Goal: Task Accomplishment & Management: Complete application form

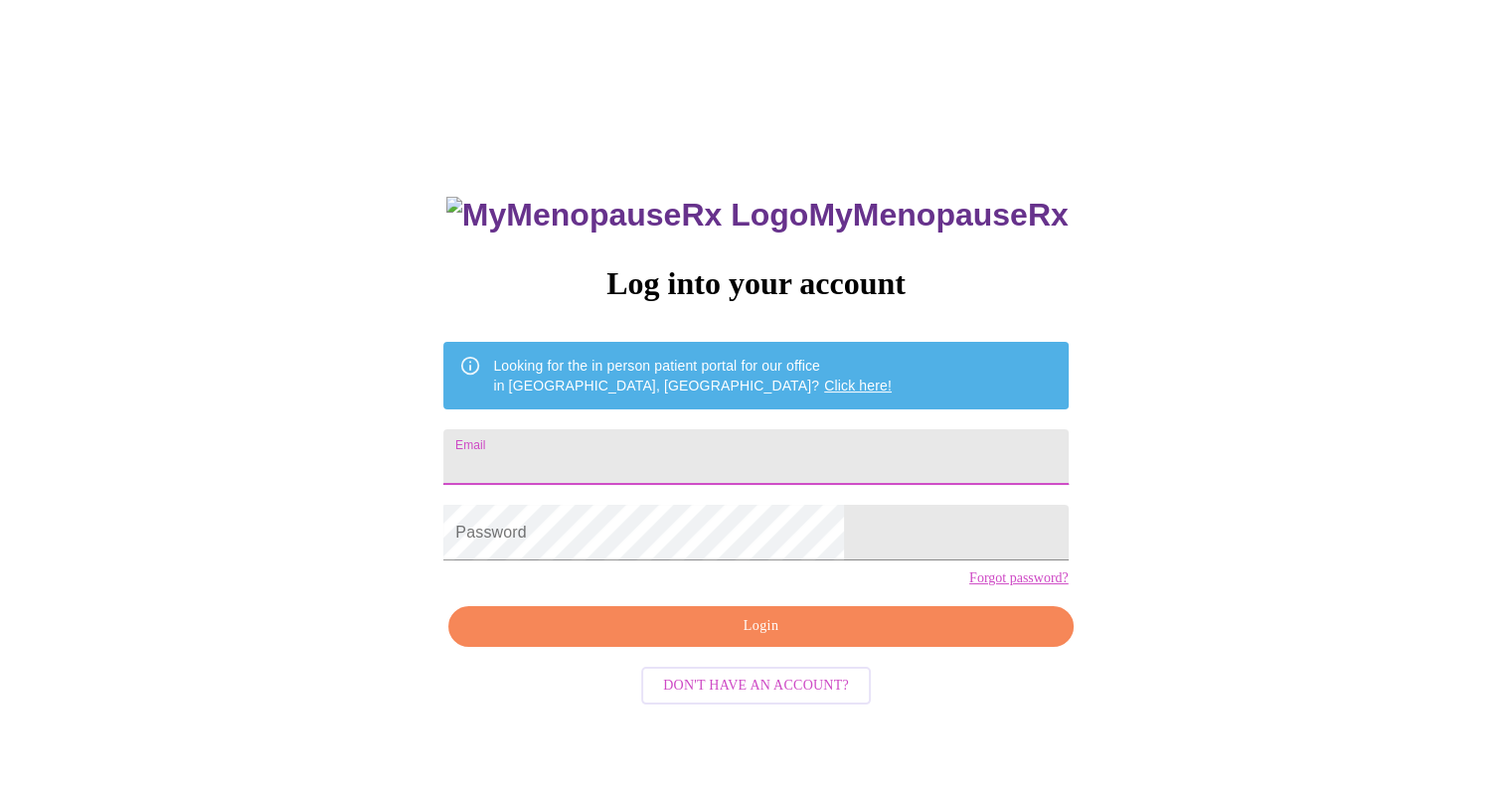
click at [692, 440] on input "Email" at bounding box center [755, 457] width 624 height 56
click at [678, 440] on input "Email" at bounding box center [755, 457] width 624 height 56
type input "[EMAIL_ADDRESS][DOMAIN_NAME]"
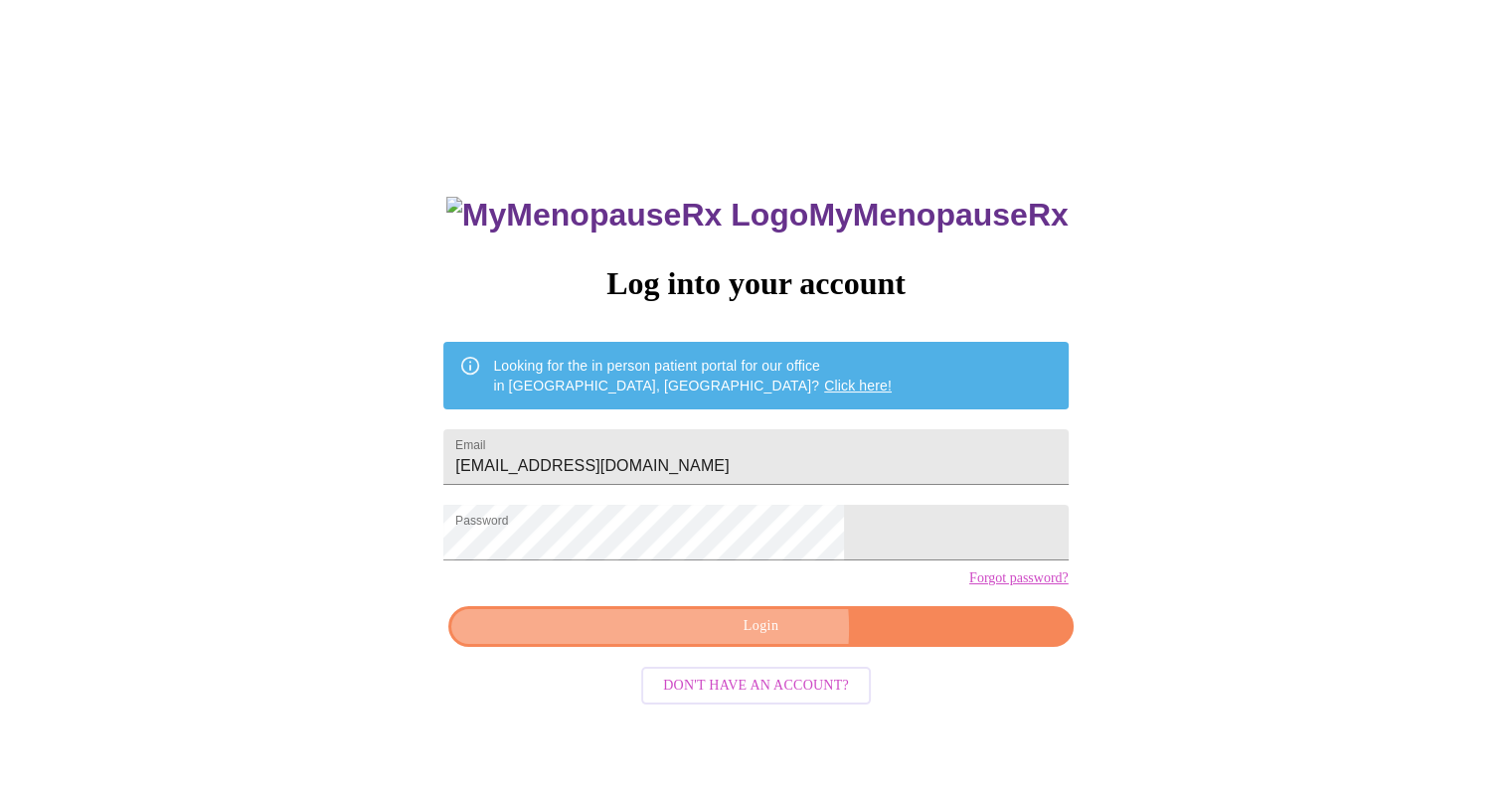
click at [736, 639] on span "Login" at bounding box center [760, 626] width 578 height 25
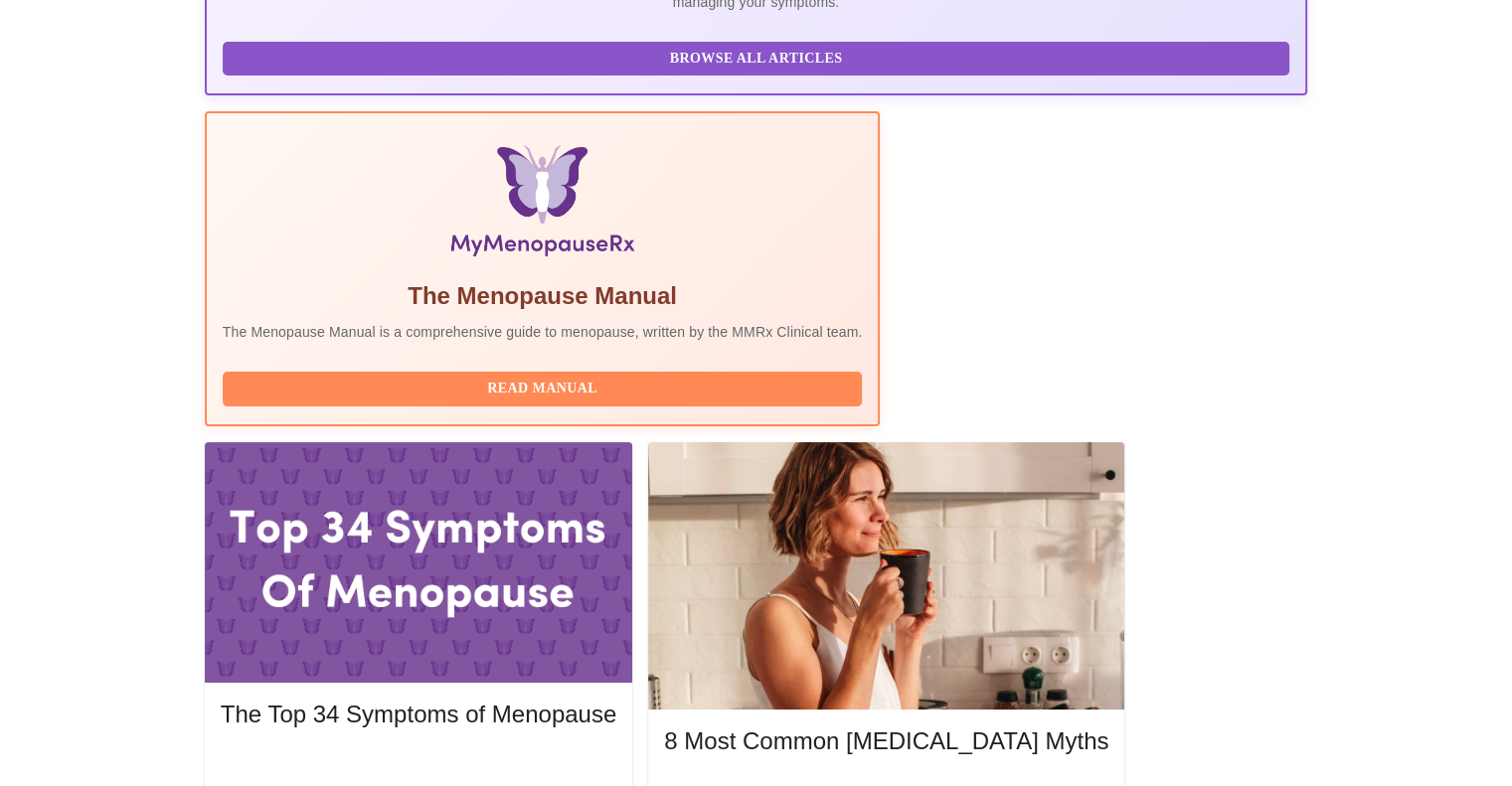
scroll to position [596, 0]
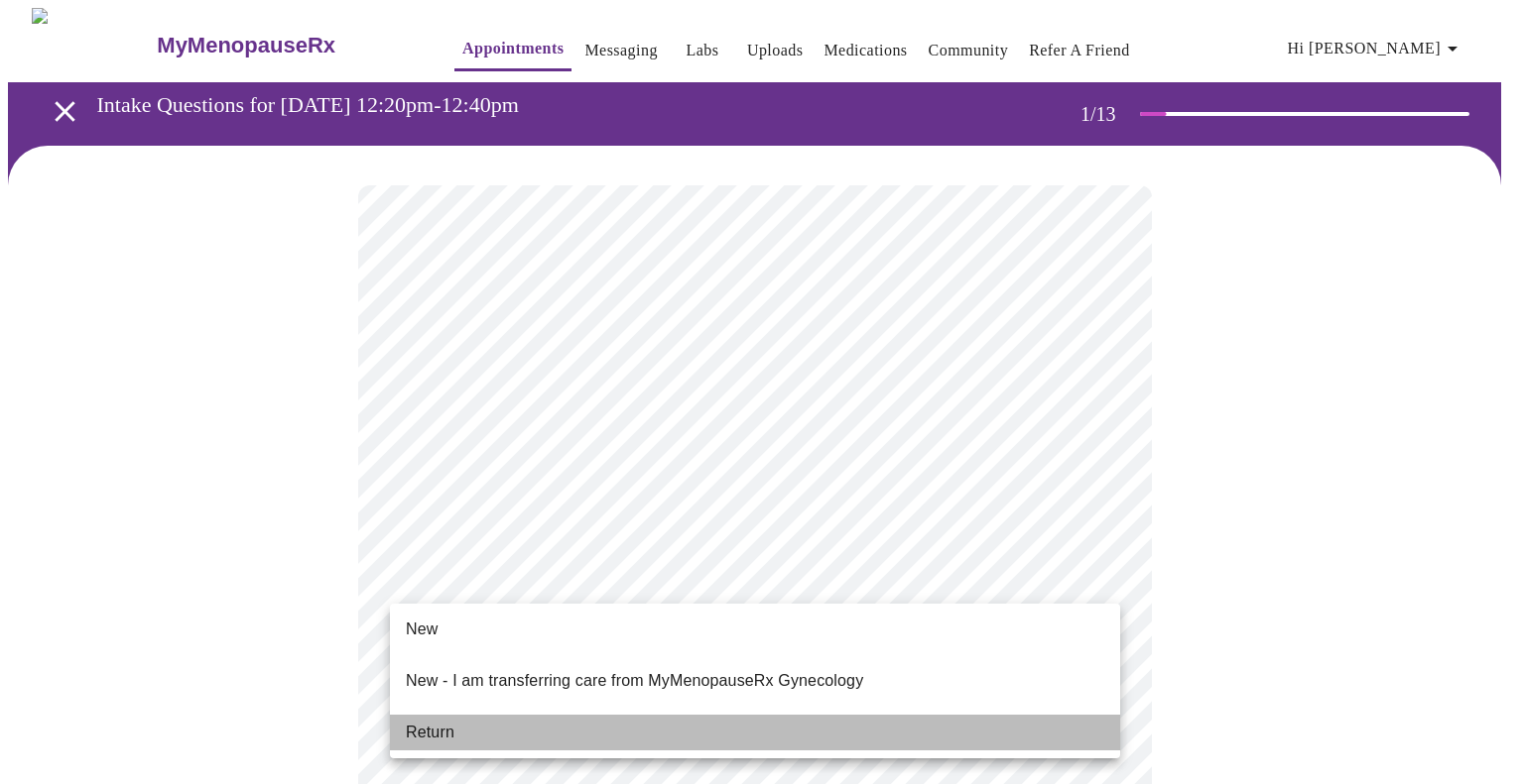
click at [434, 721] on span "Return" at bounding box center [430, 733] width 49 height 24
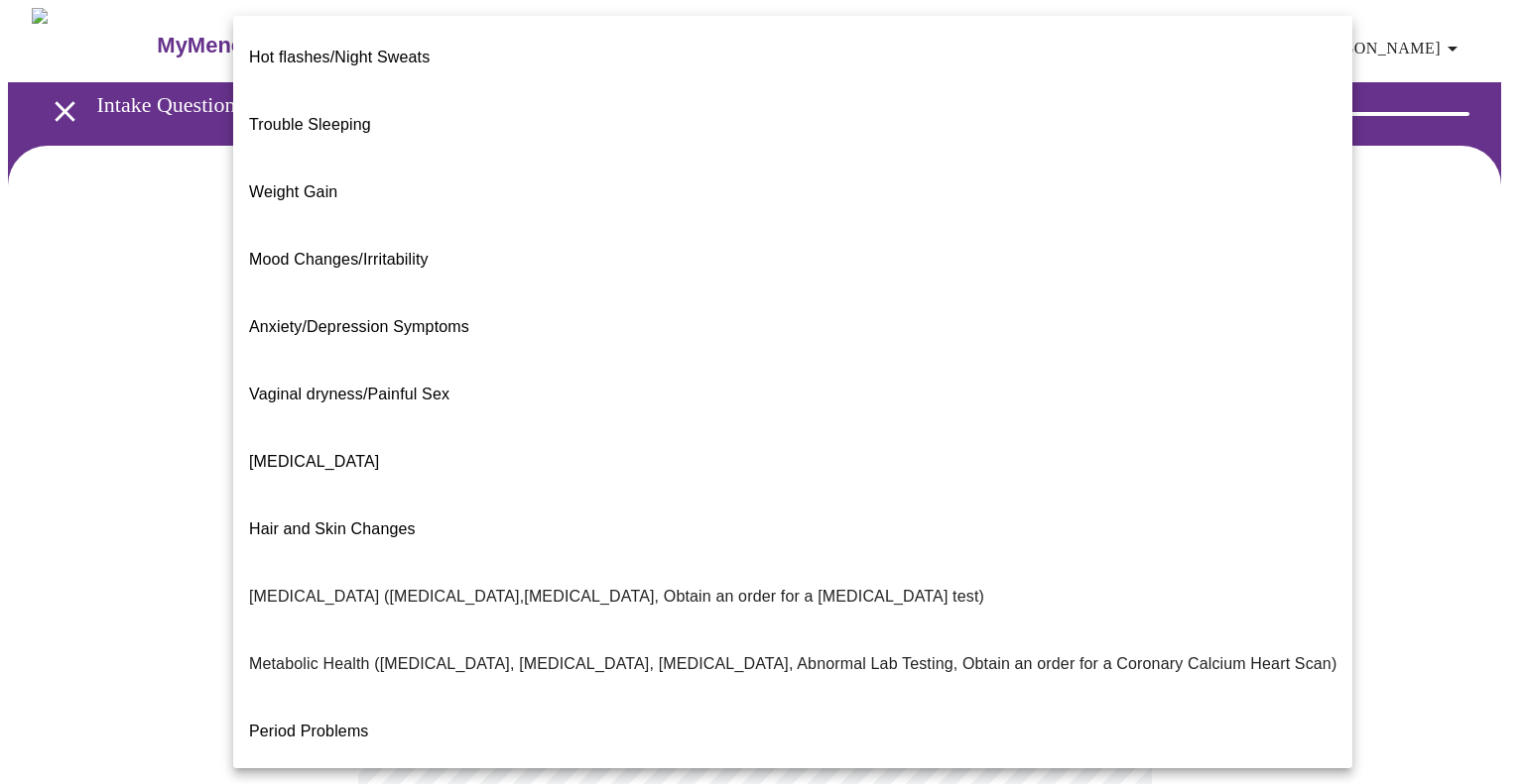
click at [774, 405] on body "MyMenopauseRx Appointments Messaging Labs Uploads Medications Community Refer a…" at bounding box center [762, 604] width 1508 height 1191
click at [139, 307] on div at bounding box center [762, 392] width 1524 height 784
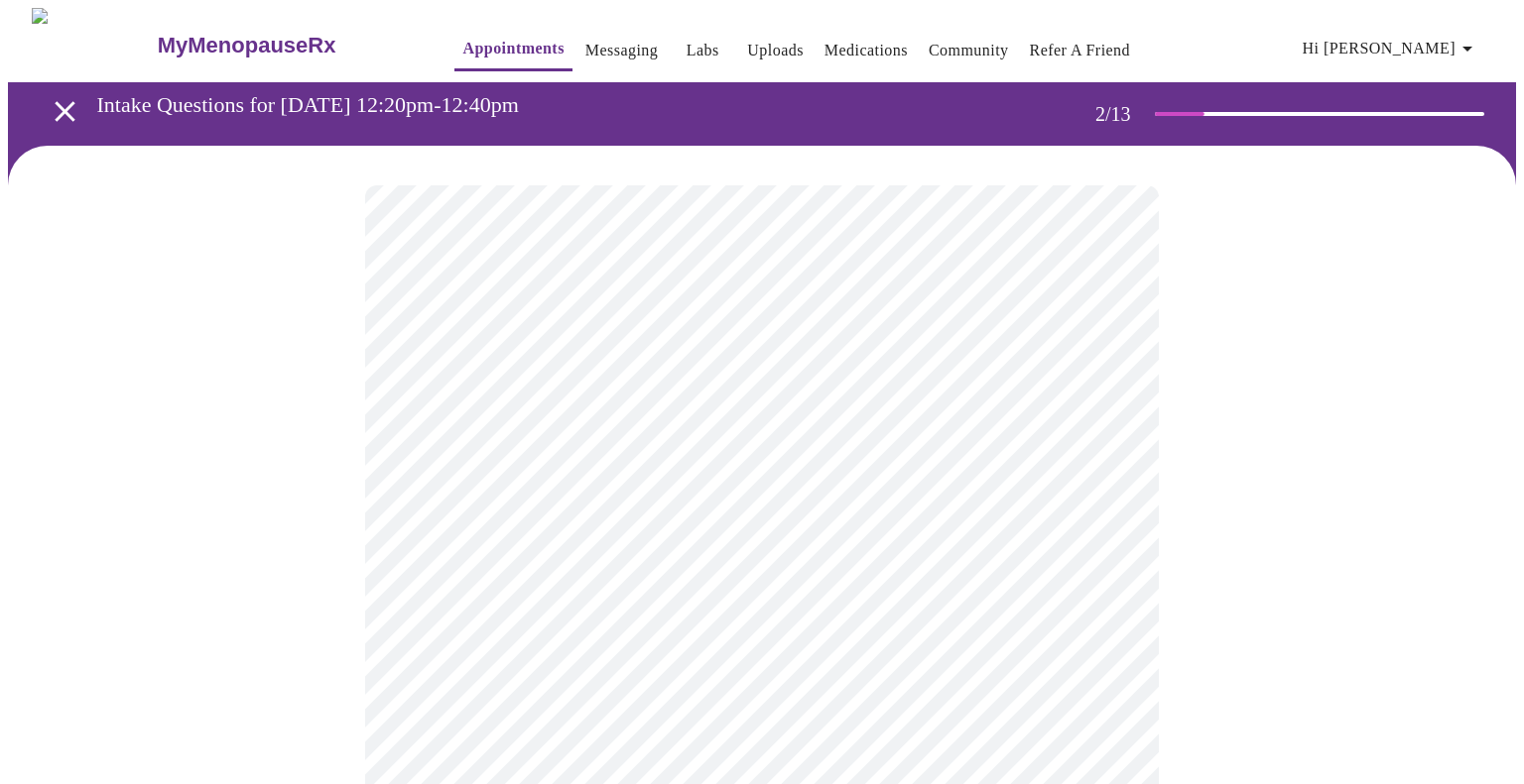
click at [793, 407] on body "MyMenopauseRx Appointments Messaging Labs Uploads Medications Community Refer a…" at bounding box center [762, 604] width 1508 height 1191
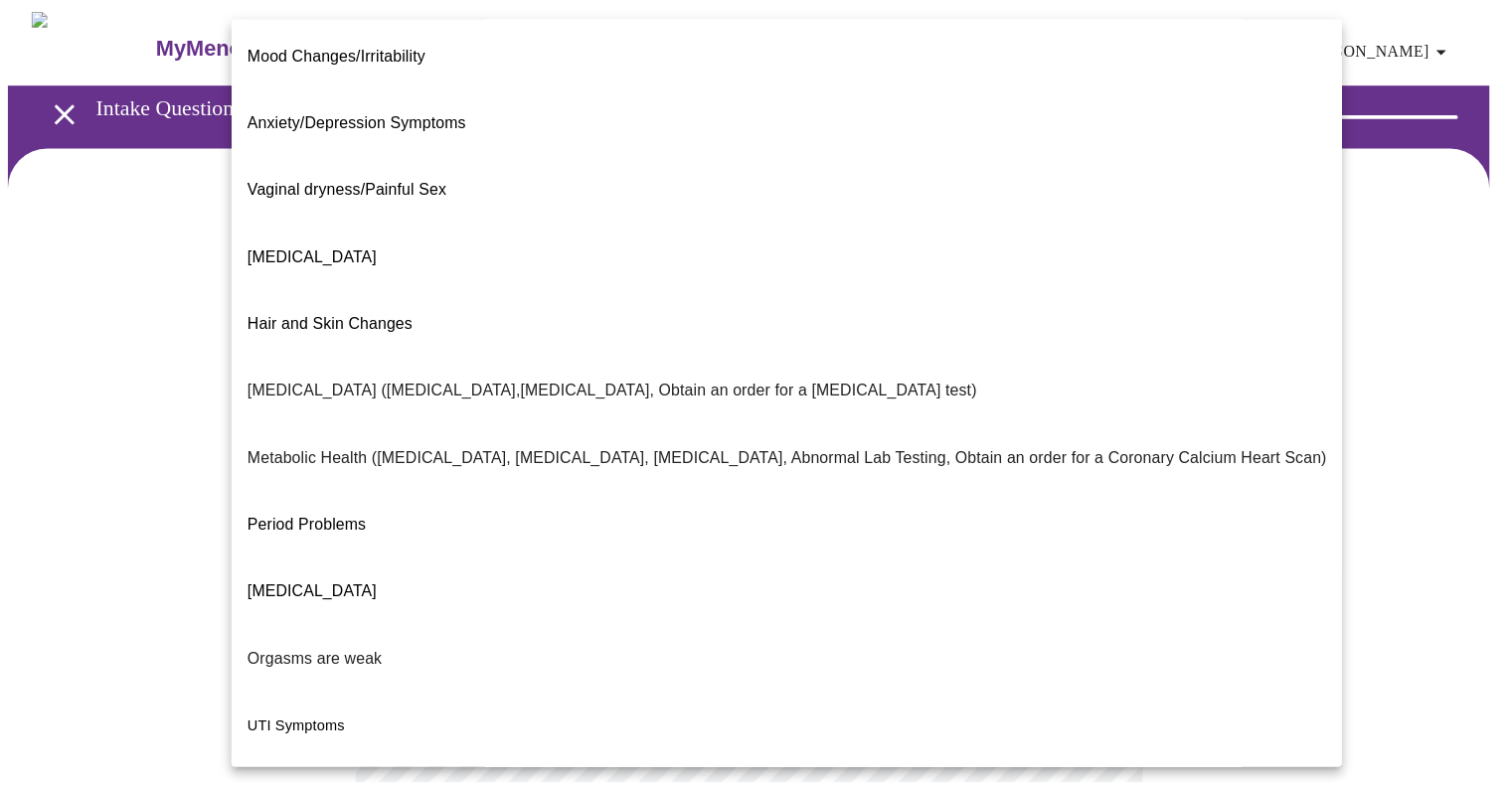
scroll to position [243, 0]
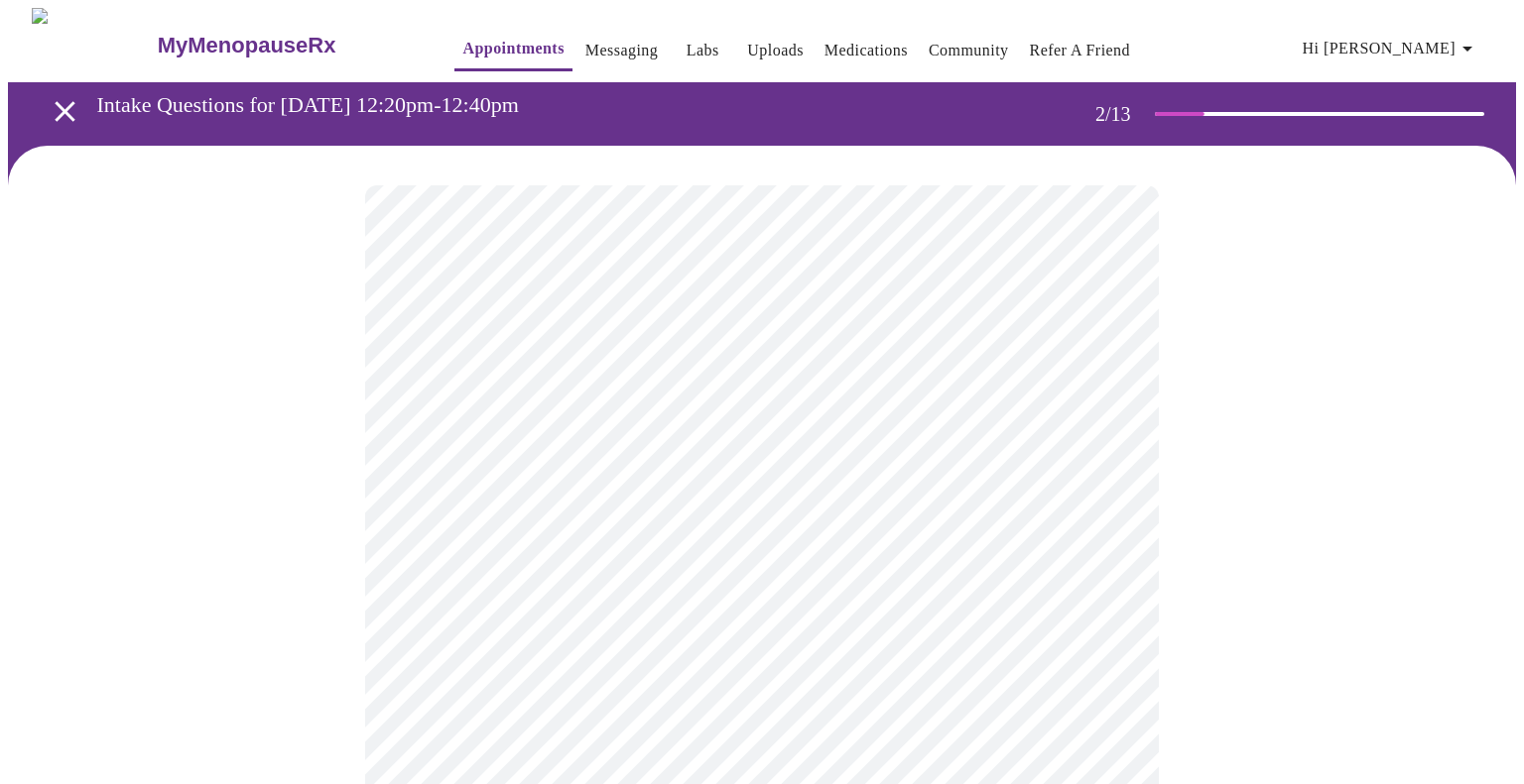
click at [438, 613] on body "MyMenopauseRx Appointments Messaging Labs Uploads Medications Community Refer a…" at bounding box center [762, 598] width 1508 height 1179
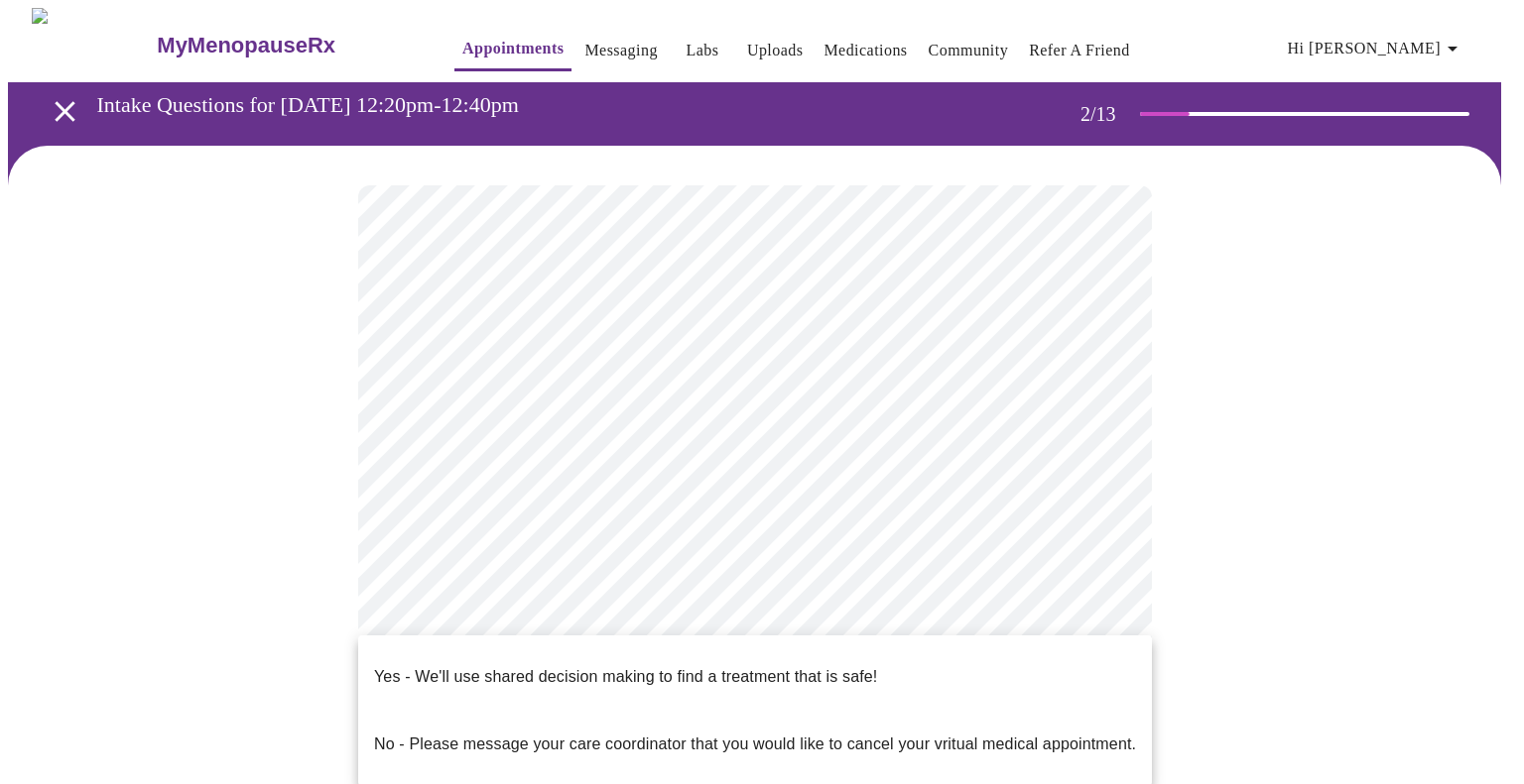
click at [438, 613] on div at bounding box center [762, 392] width 1524 height 784
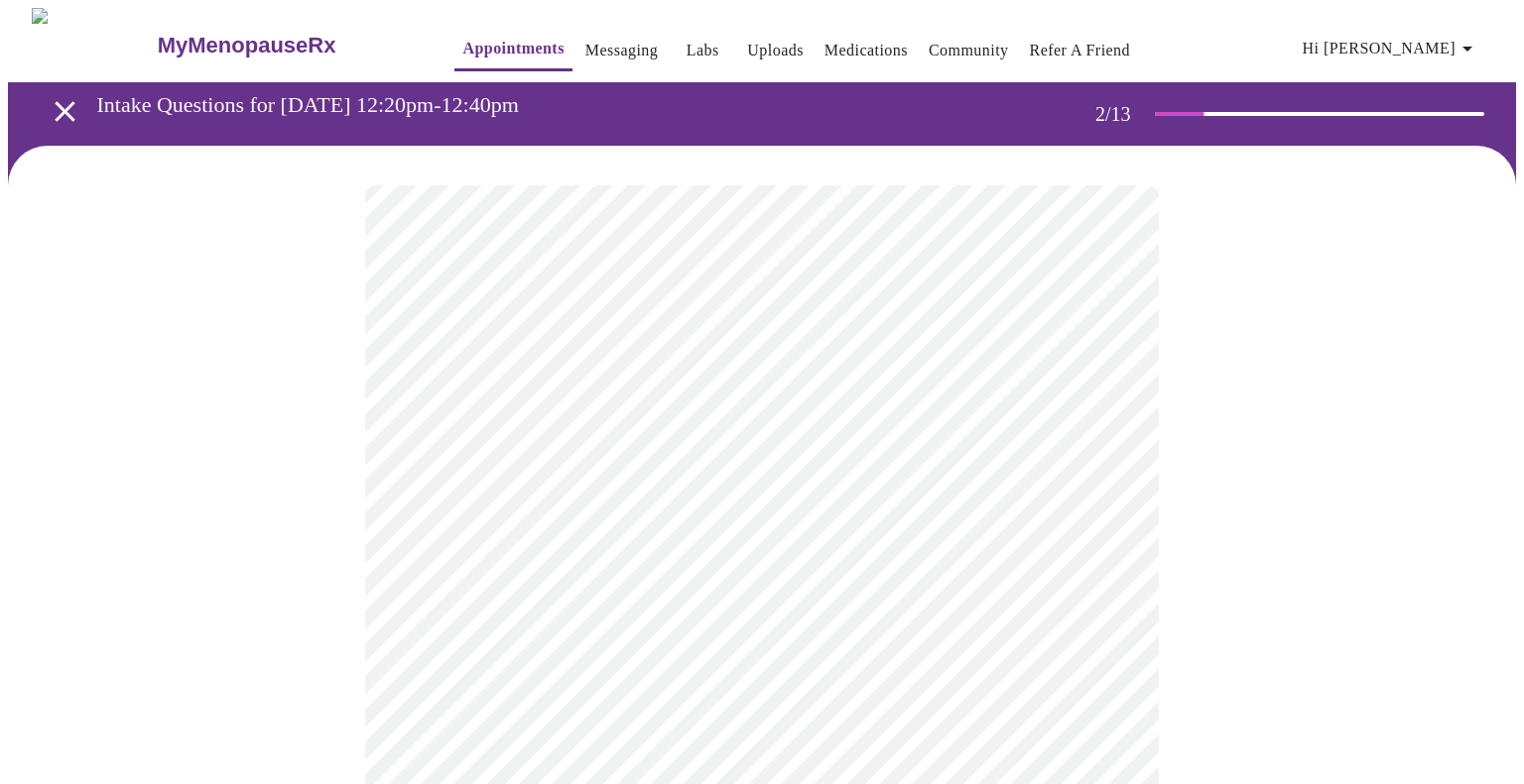
click at [438, 613] on body "MyMenopauseRx Appointments Messaging Labs Uploads Medications Community Refer a…" at bounding box center [762, 598] width 1508 height 1179
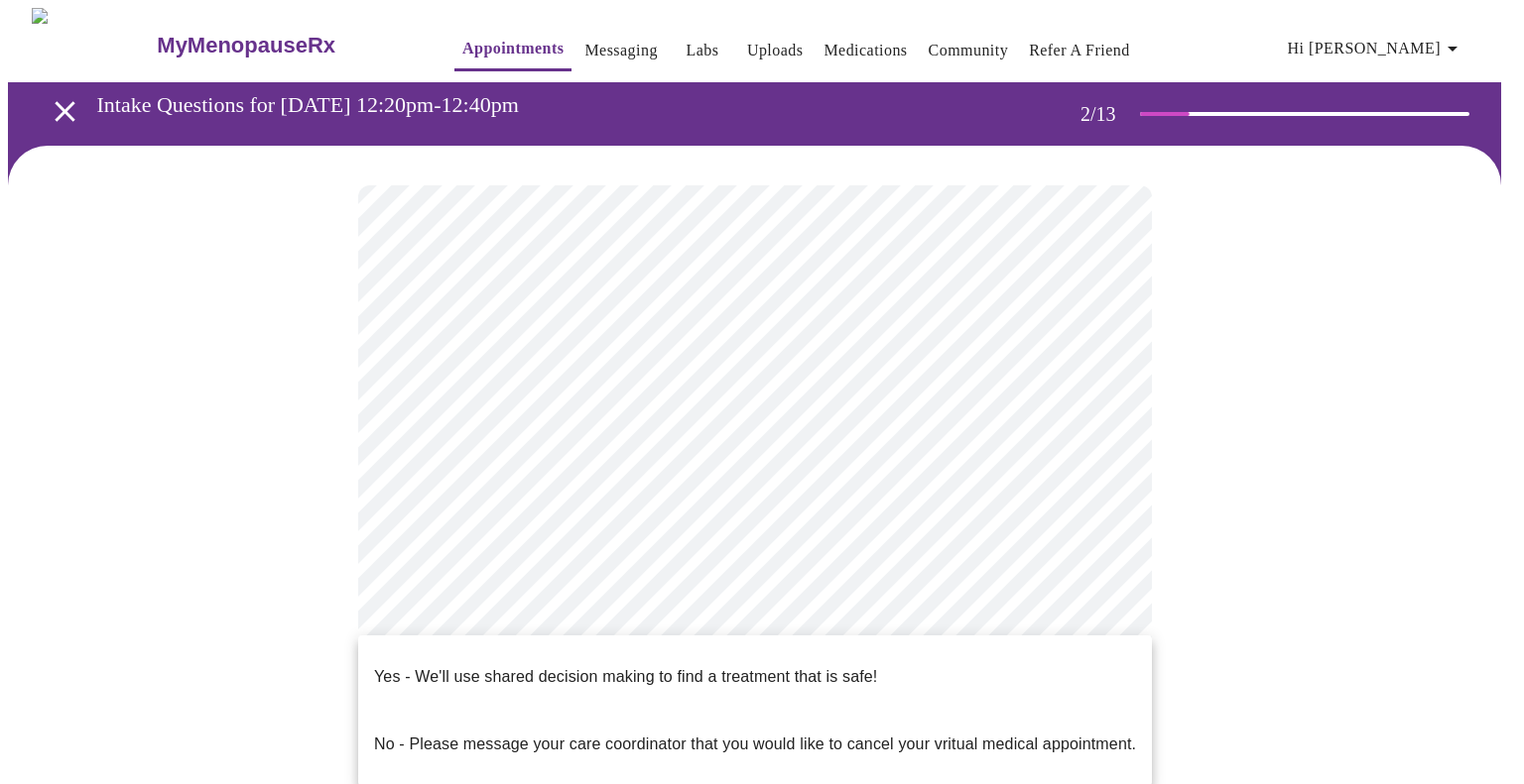
click at [441, 665] on p "Yes - We'll use shared decision making to find a treatment that is safe!" at bounding box center [625, 677] width 503 height 24
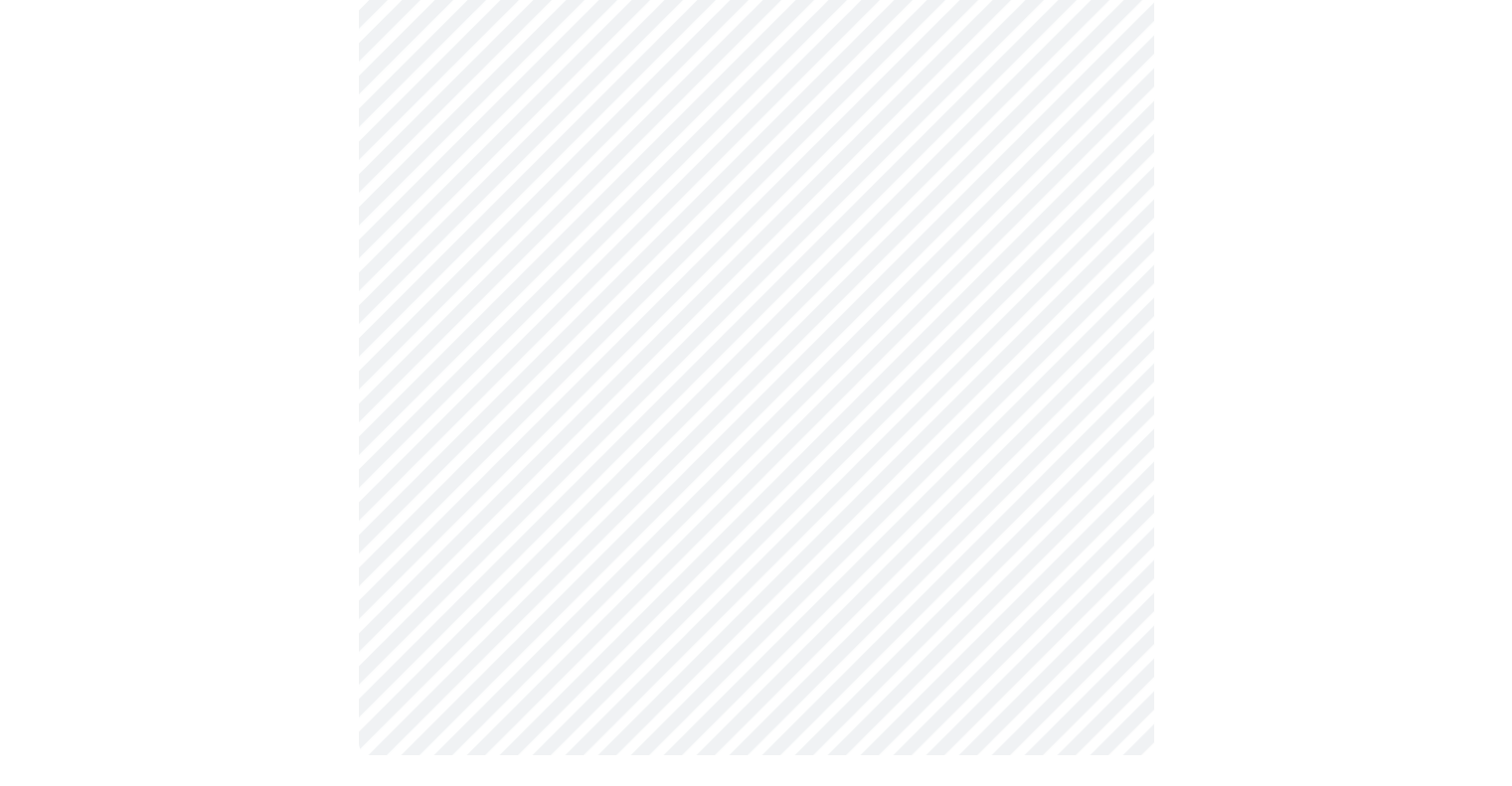
scroll to position [0, 0]
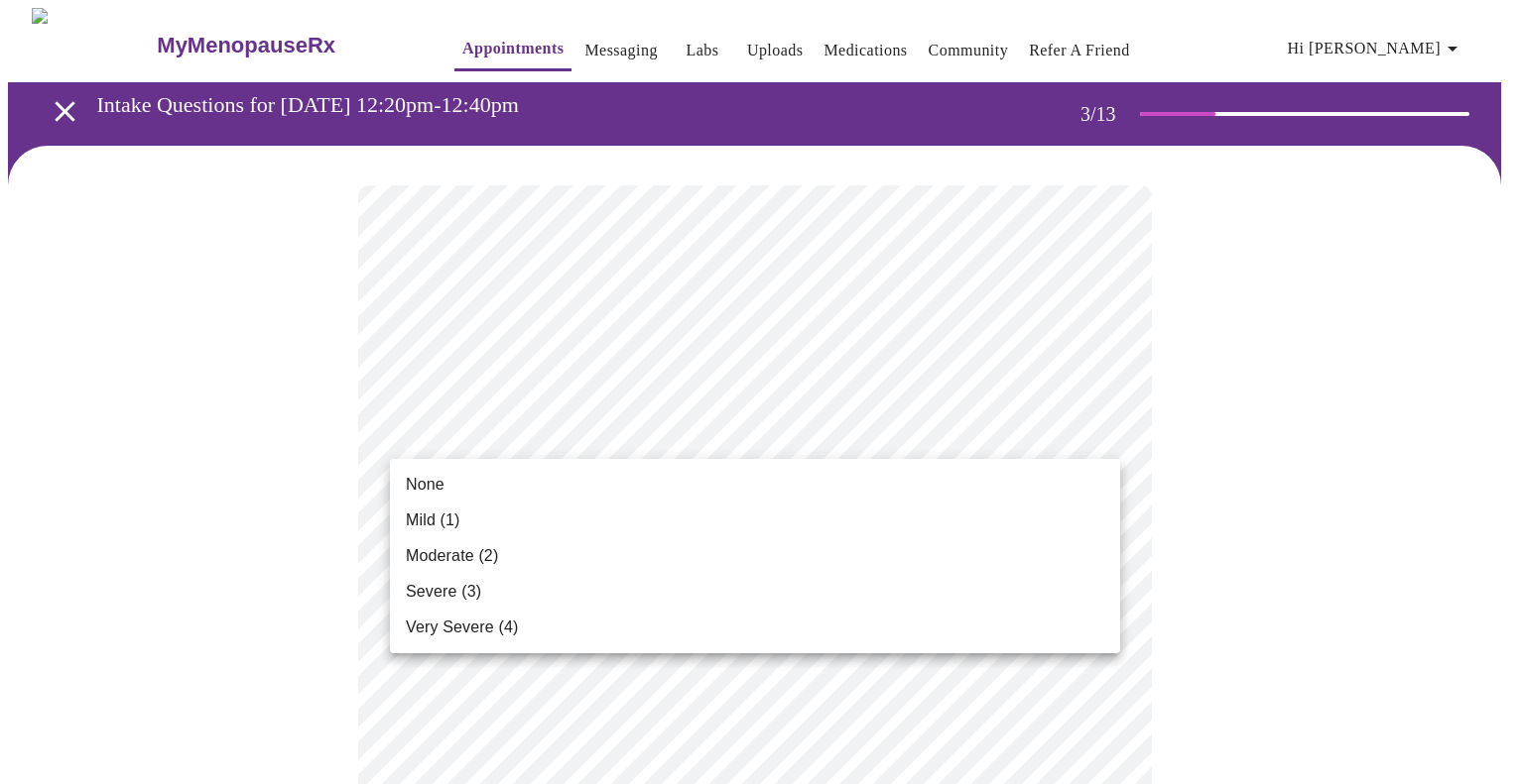
click at [404, 511] on li "Mild (1)" at bounding box center [755, 521] width 731 height 36
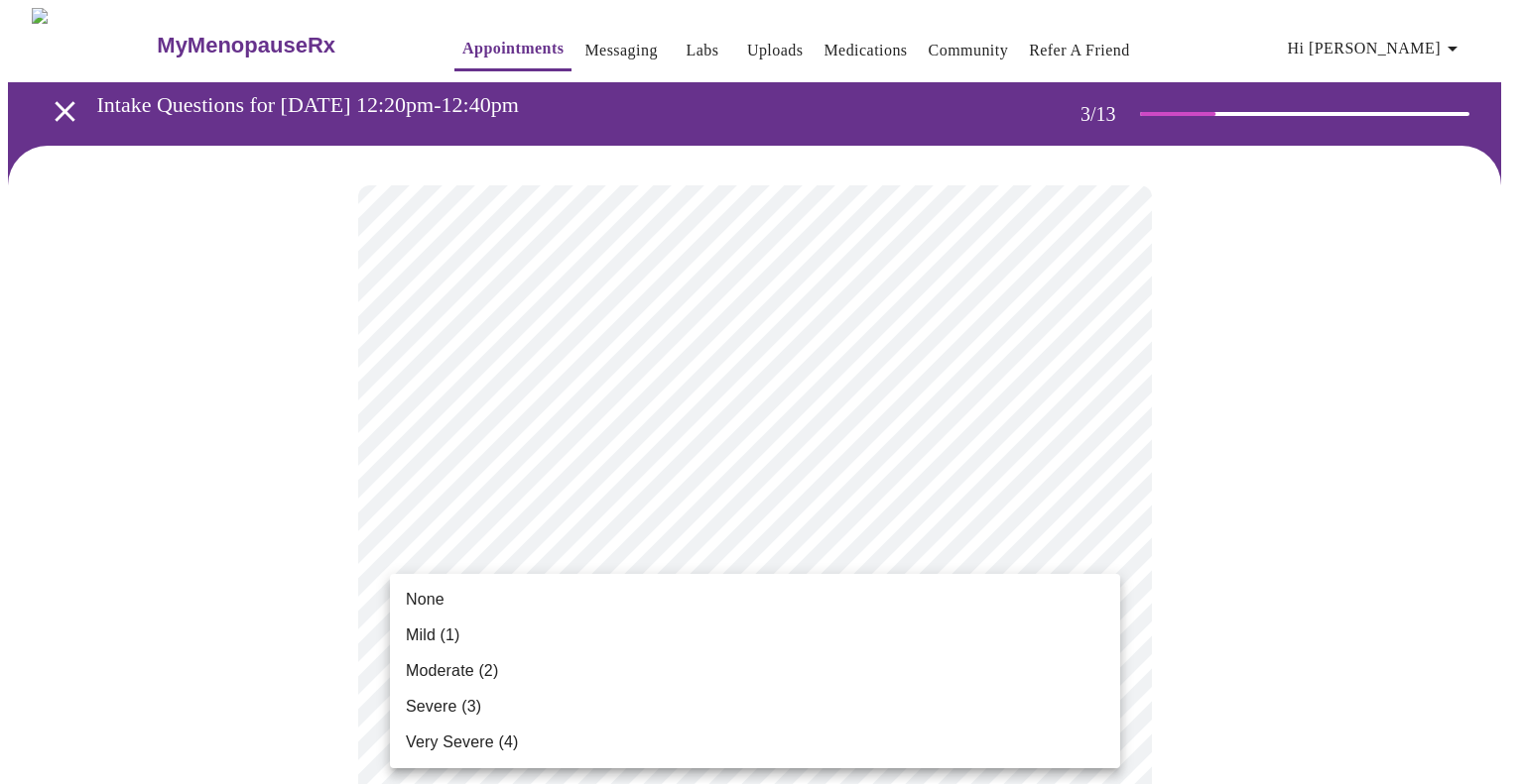
click at [450, 595] on li "None" at bounding box center [755, 600] width 731 height 36
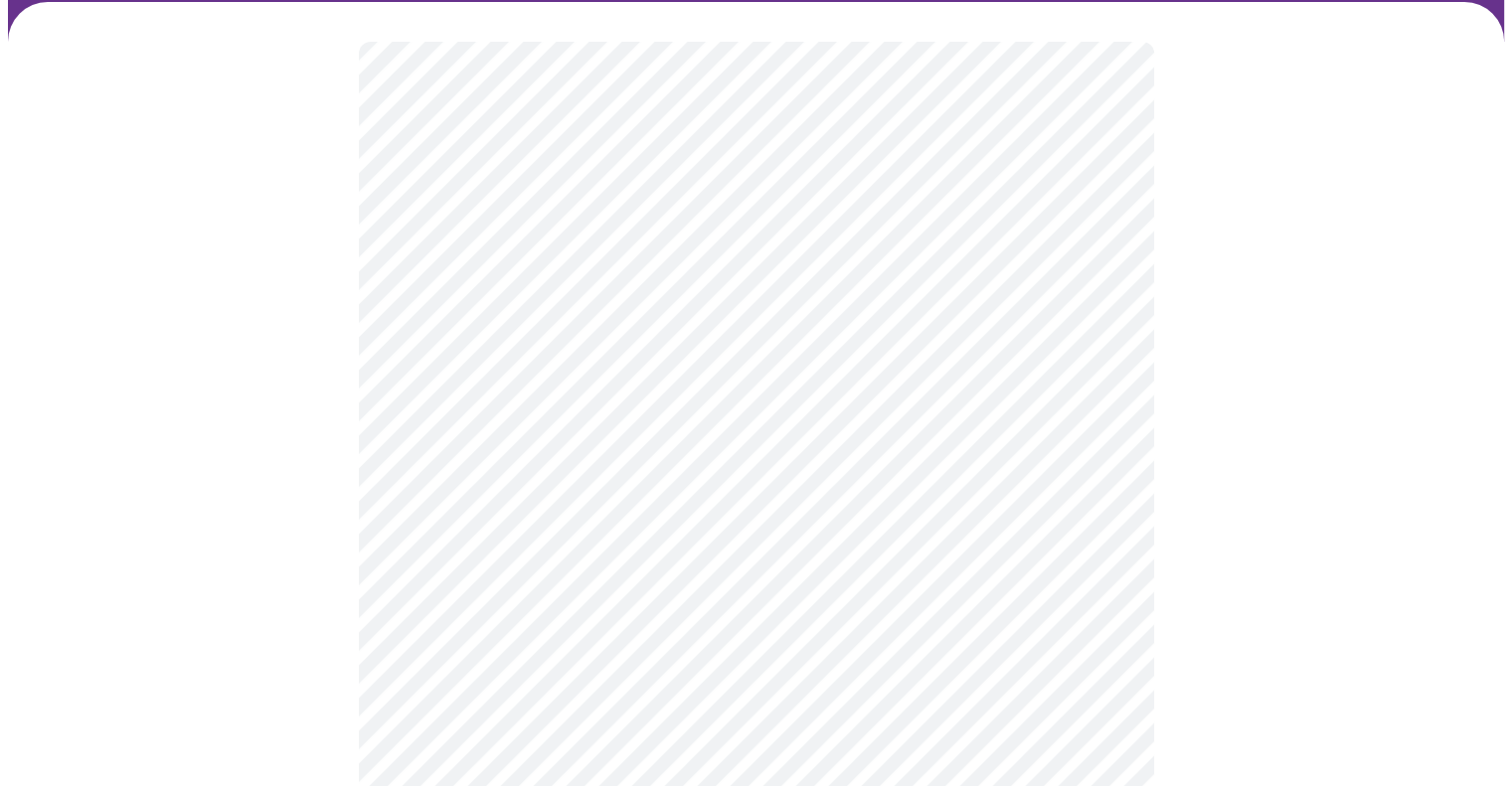
scroll to position [199, 0]
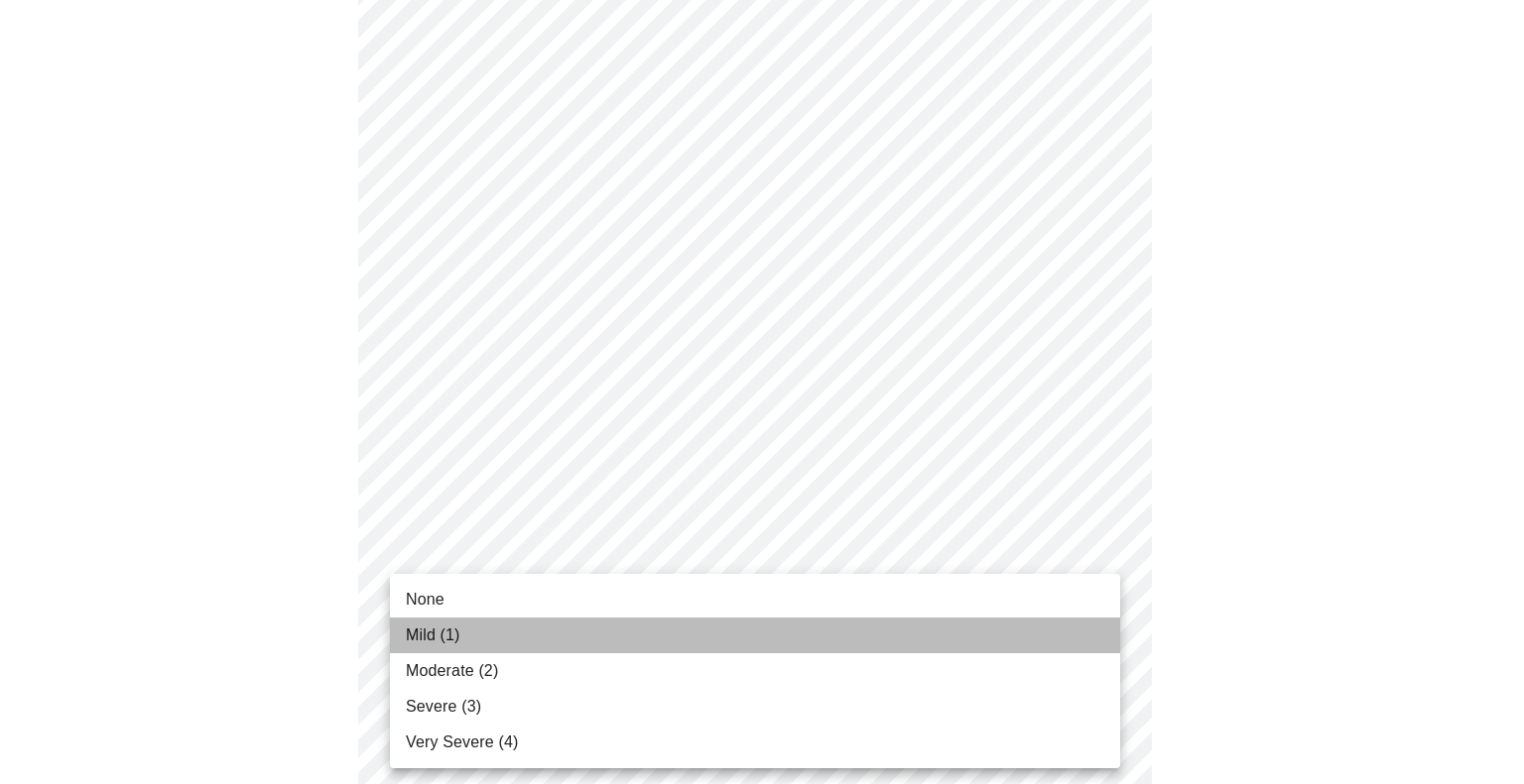
click at [461, 638] on li "Mild (1)" at bounding box center [755, 636] width 731 height 36
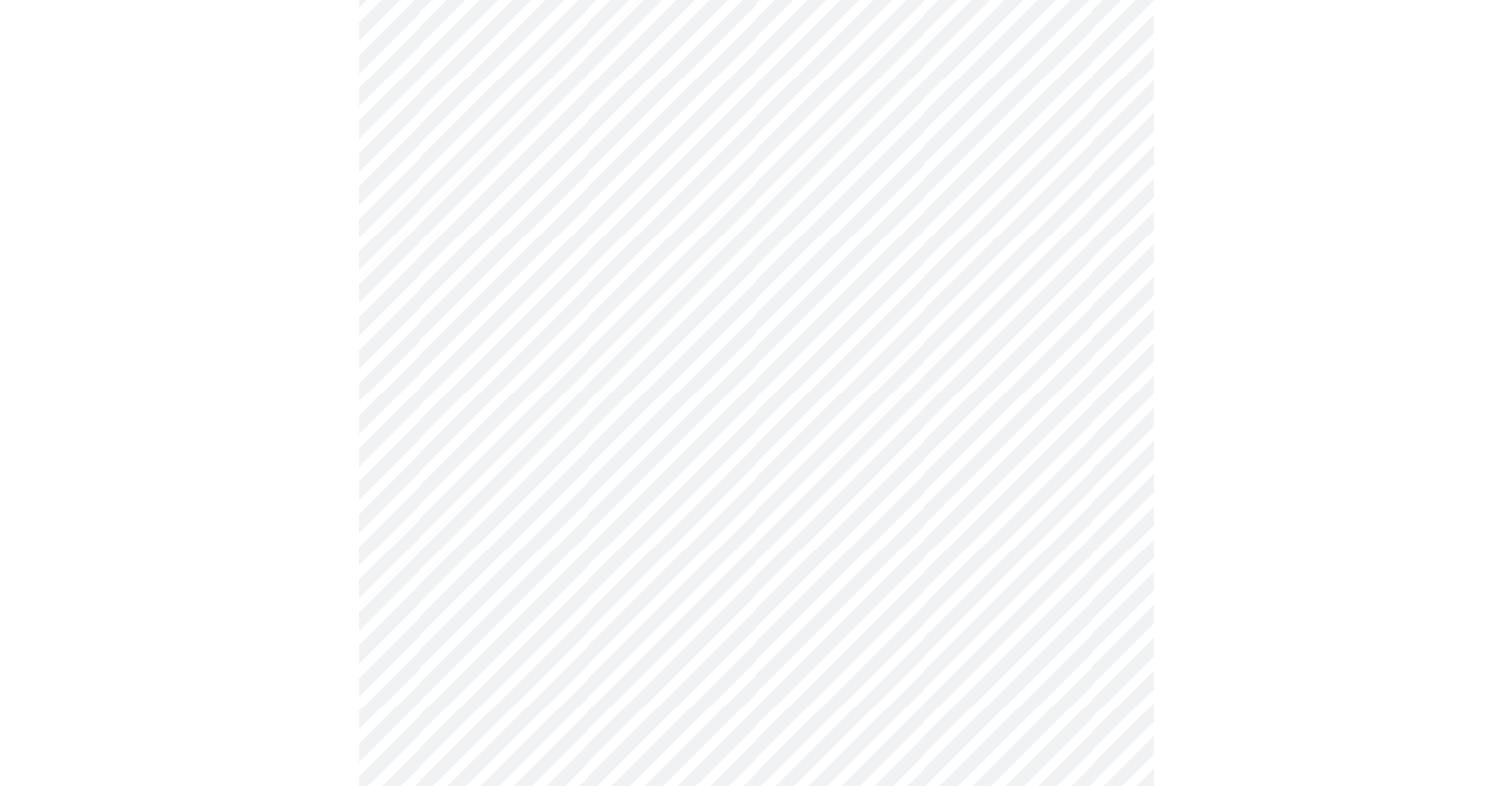
scroll to position [397, 0]
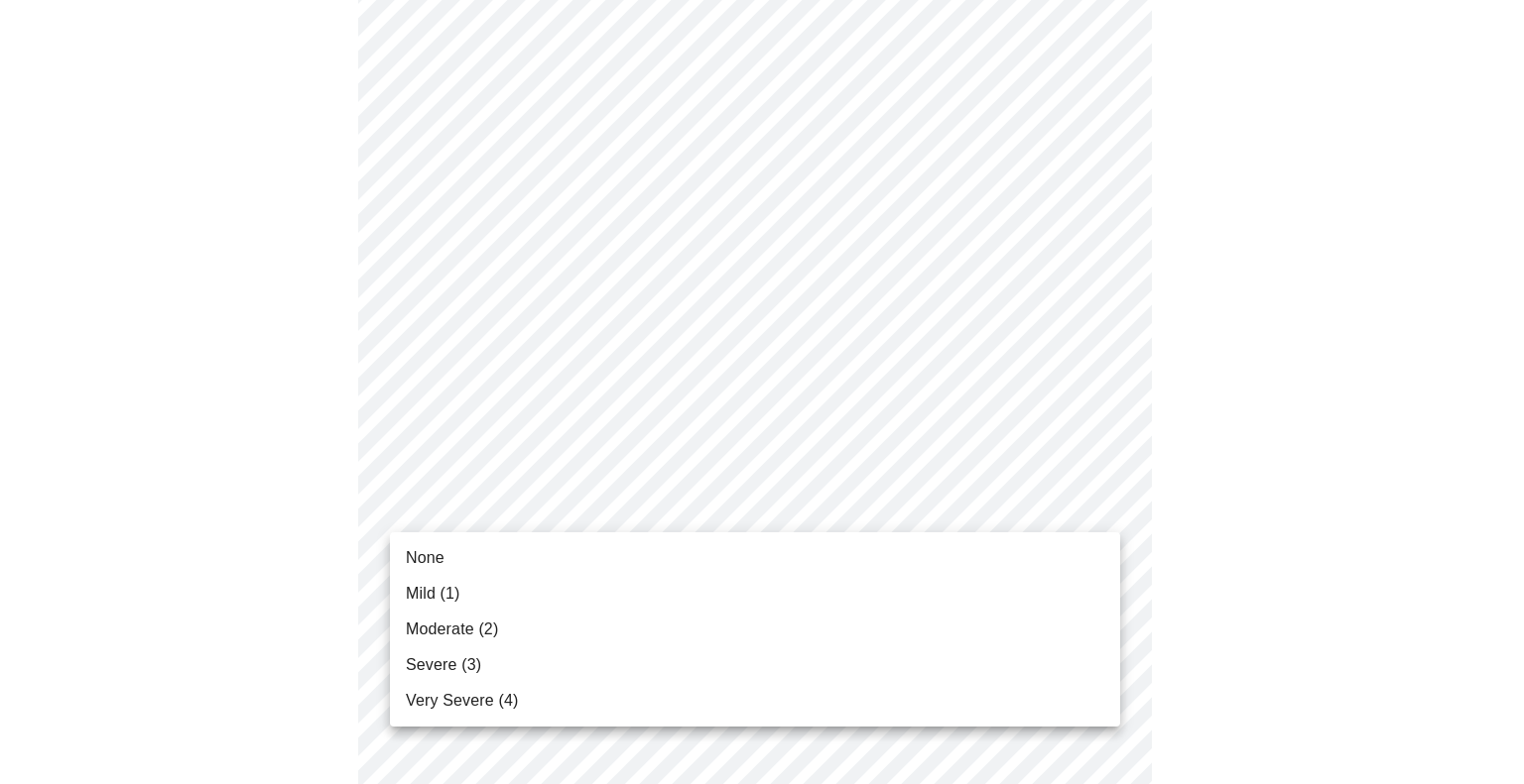
click at [452, 590] on span "Mild (1)" at bounding box center [433, 594] width 55 height 24
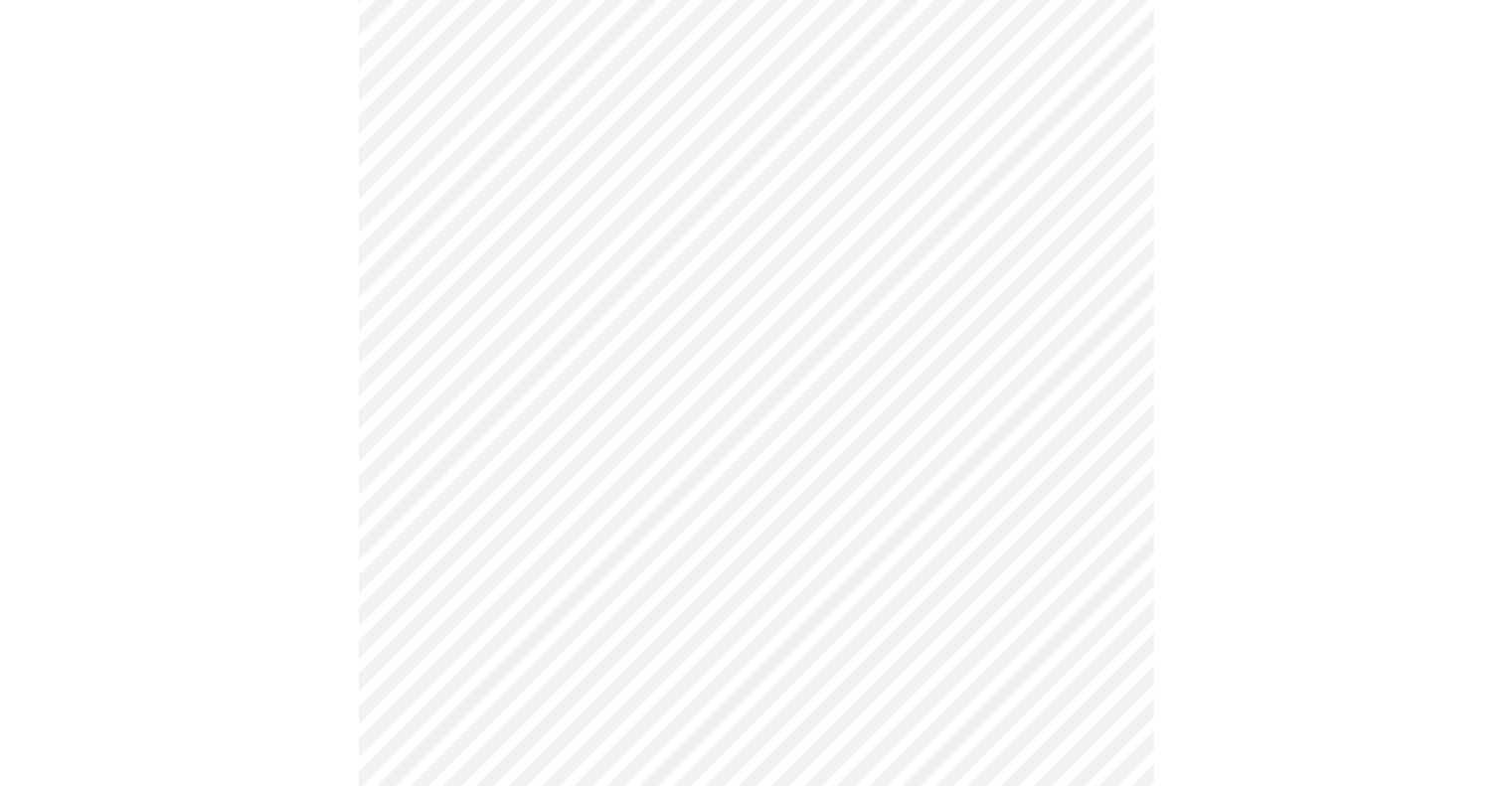
scroll to position [497, 0]
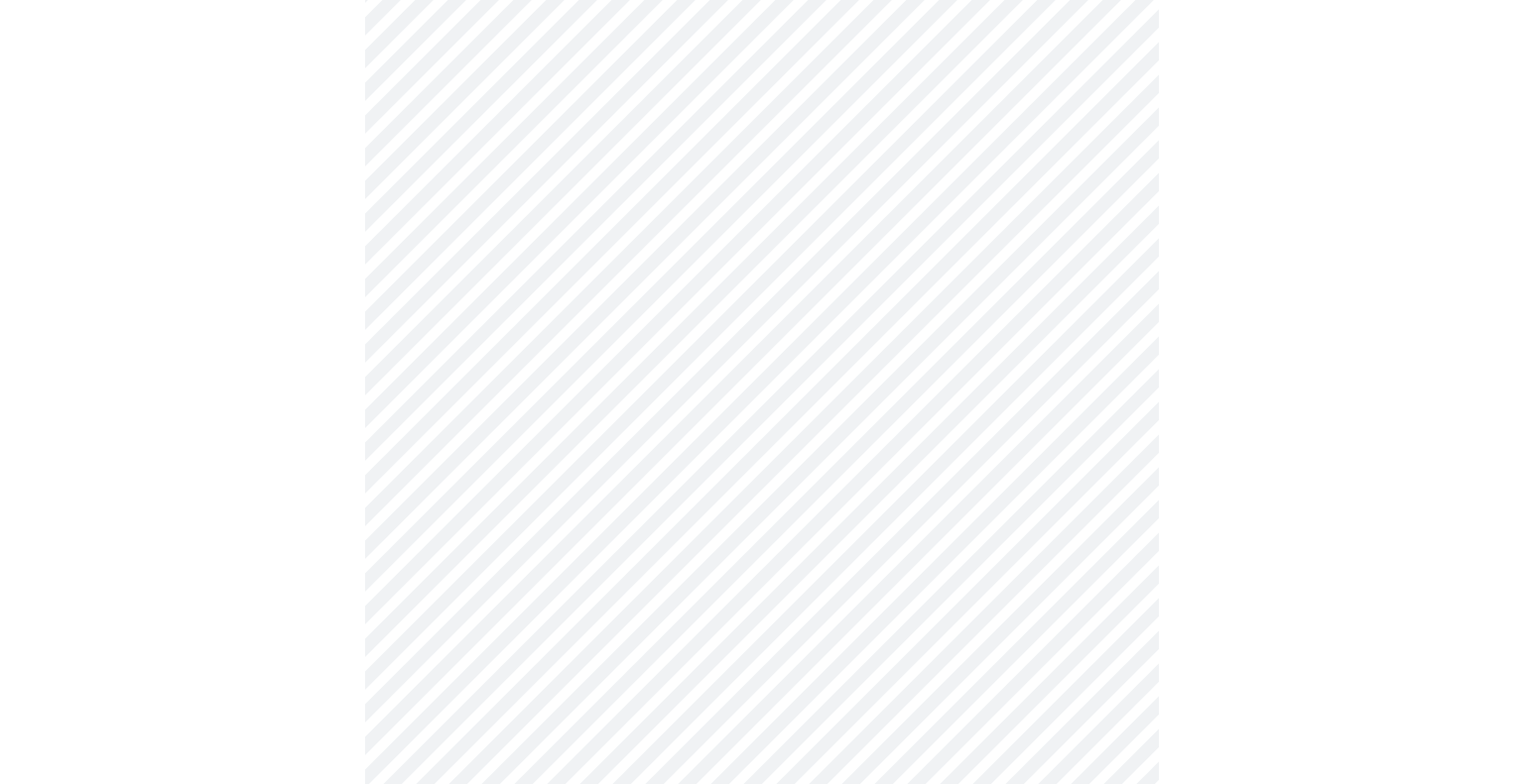
click at [500, 542] on body "MyMenopauseRx Appointments Messaging Labs Uploads Medications Community Refer a…" at bounding box center [762, 774] width 1508 height 2525
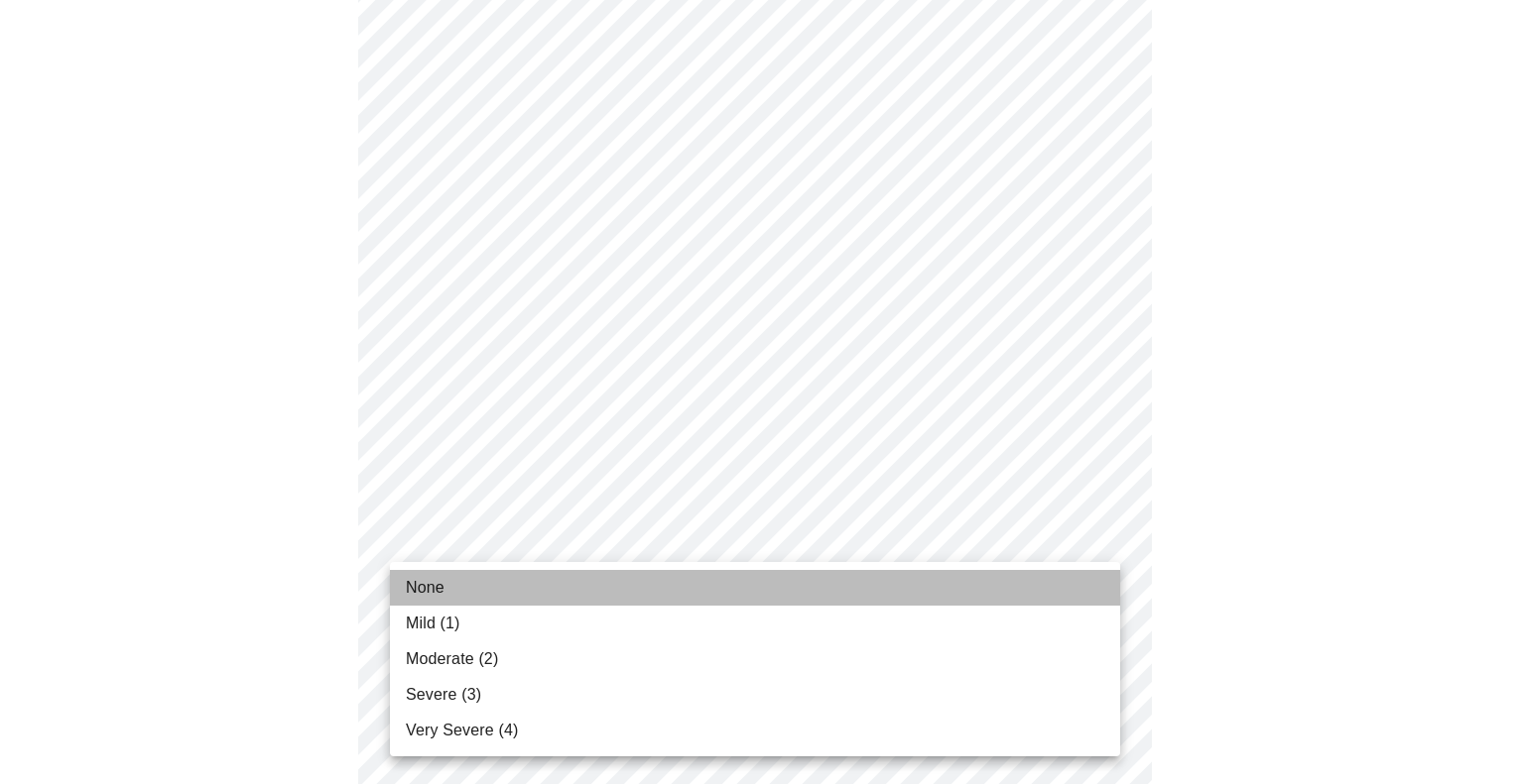
click at [442, 587] on span "None" at bounding box center [425, 588] width 39 height 24
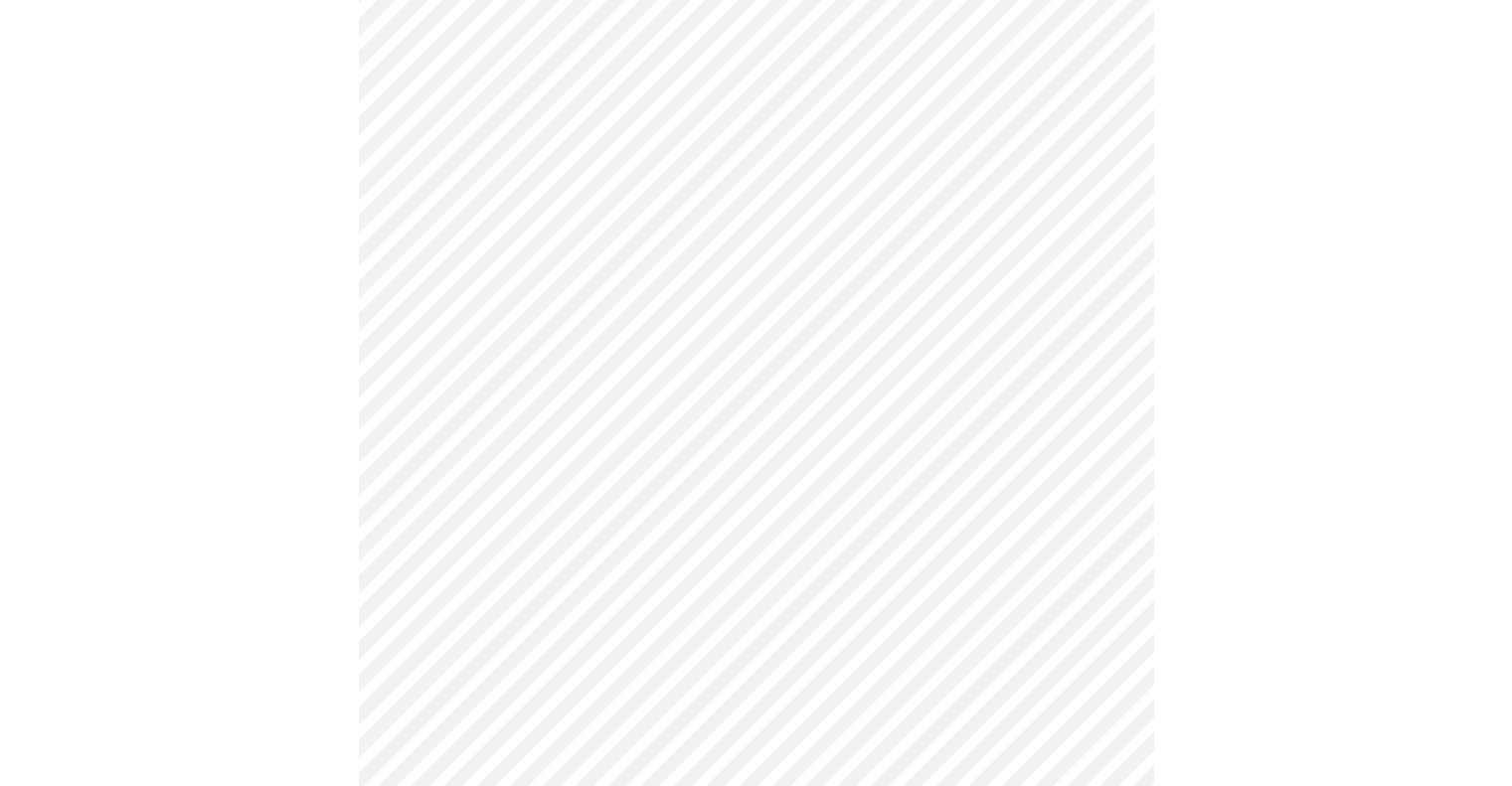
scroll to position [696, 0]
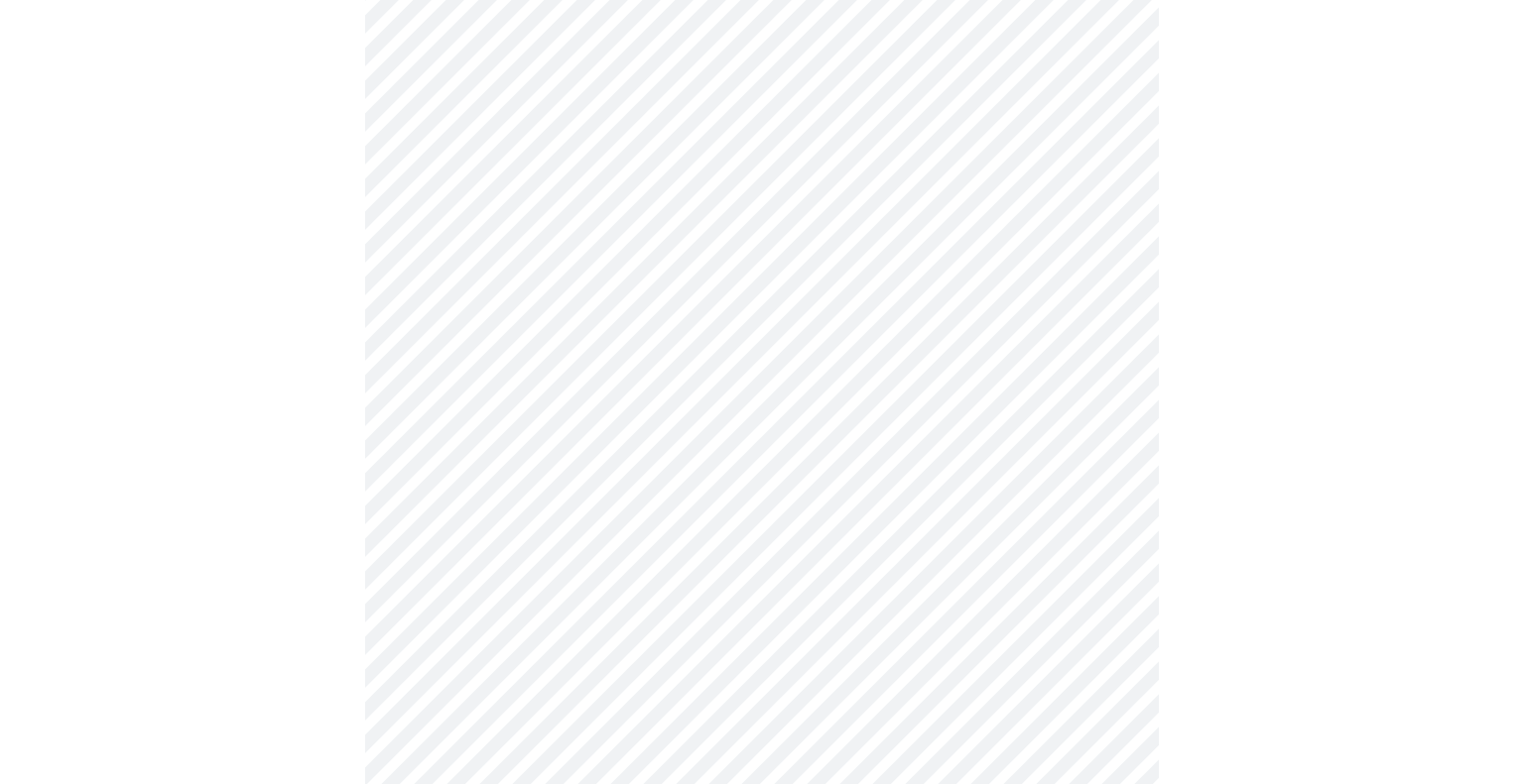
click at [492, 470] on body "MyMenopauseRx Appointments Messaging Labs Uploads Medications Community Refer a…" at bounding box center [762, 563] width 1508 height 2498
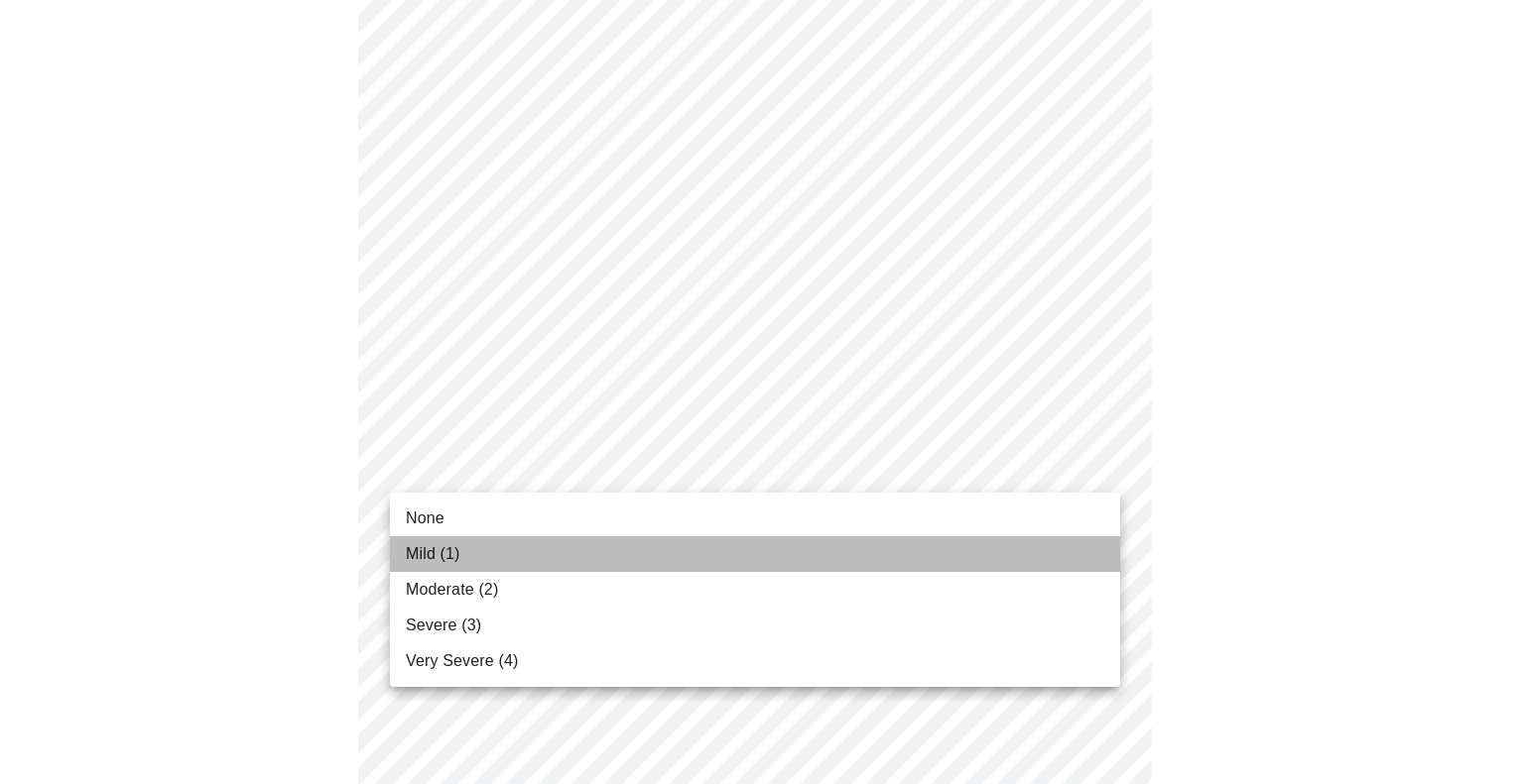
click at [453, 557] on span "Mild (1)" at bounding box center [433, 555] width 55 height 24
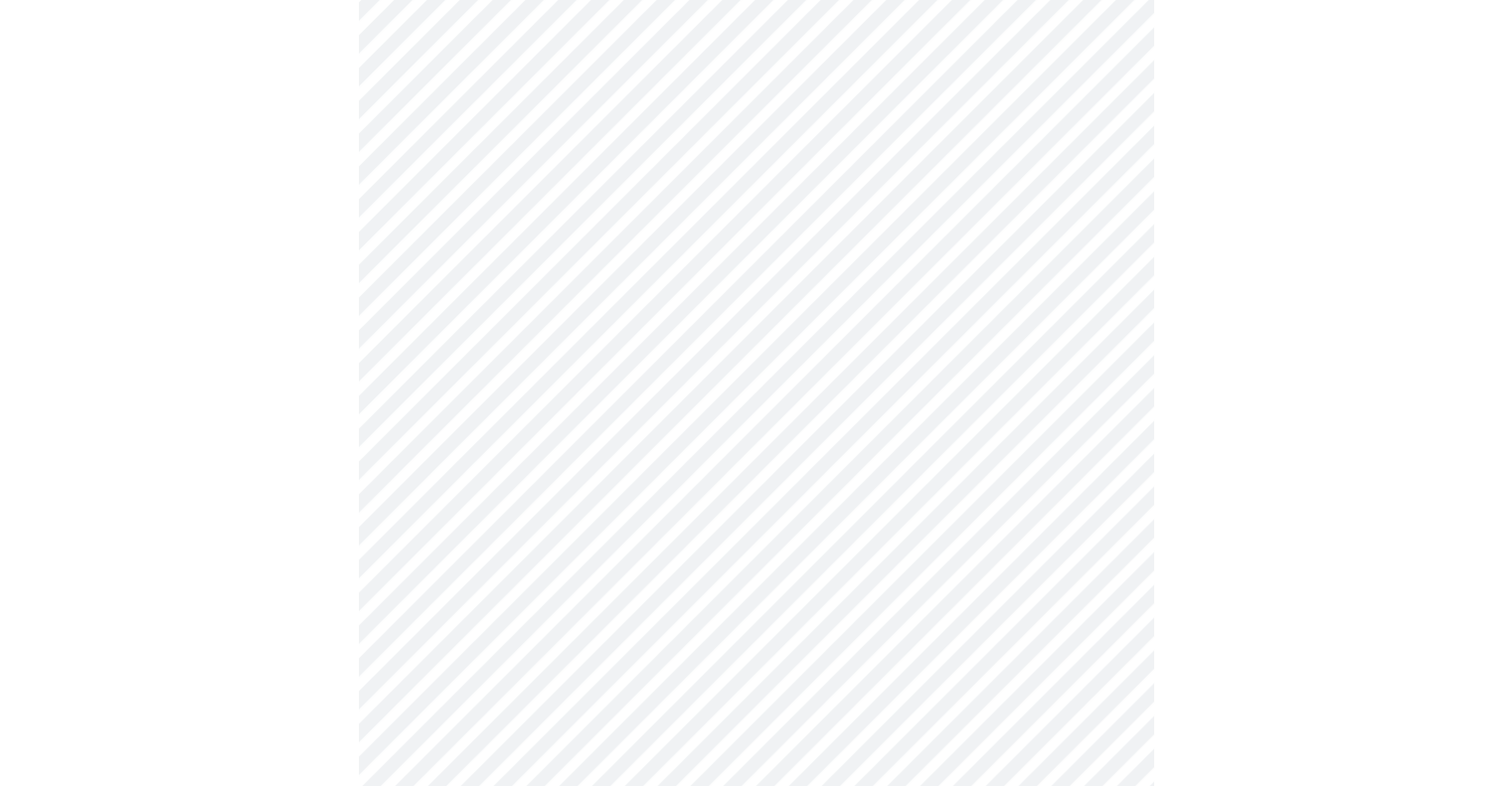
scroll to position [895, 0]
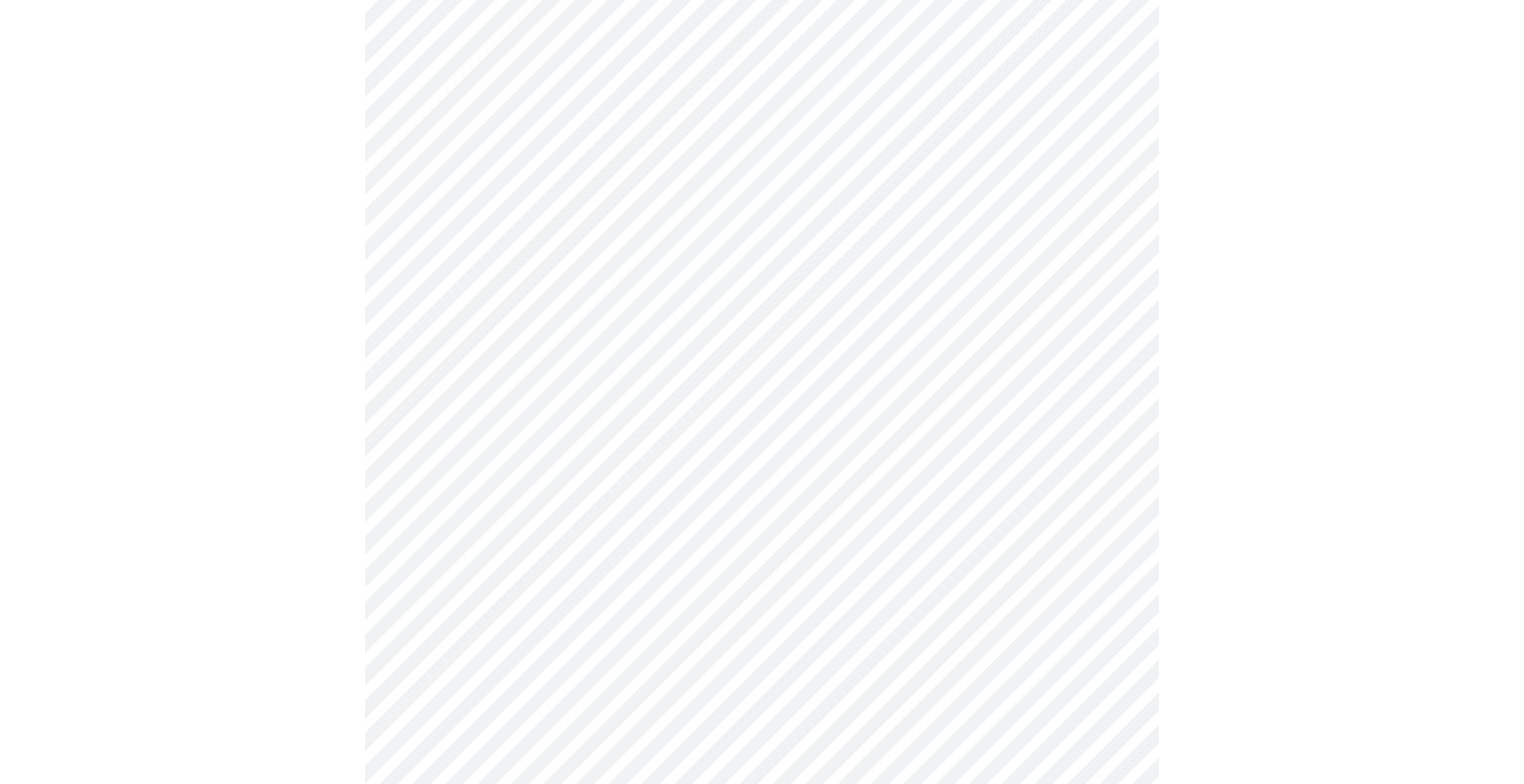
click at [493, 419] on body "MyMenopauseRx Appointments Messaging Labs Uploads Medications Community Refer a…" at bounding box center [762, 351] width 1508 height 2471
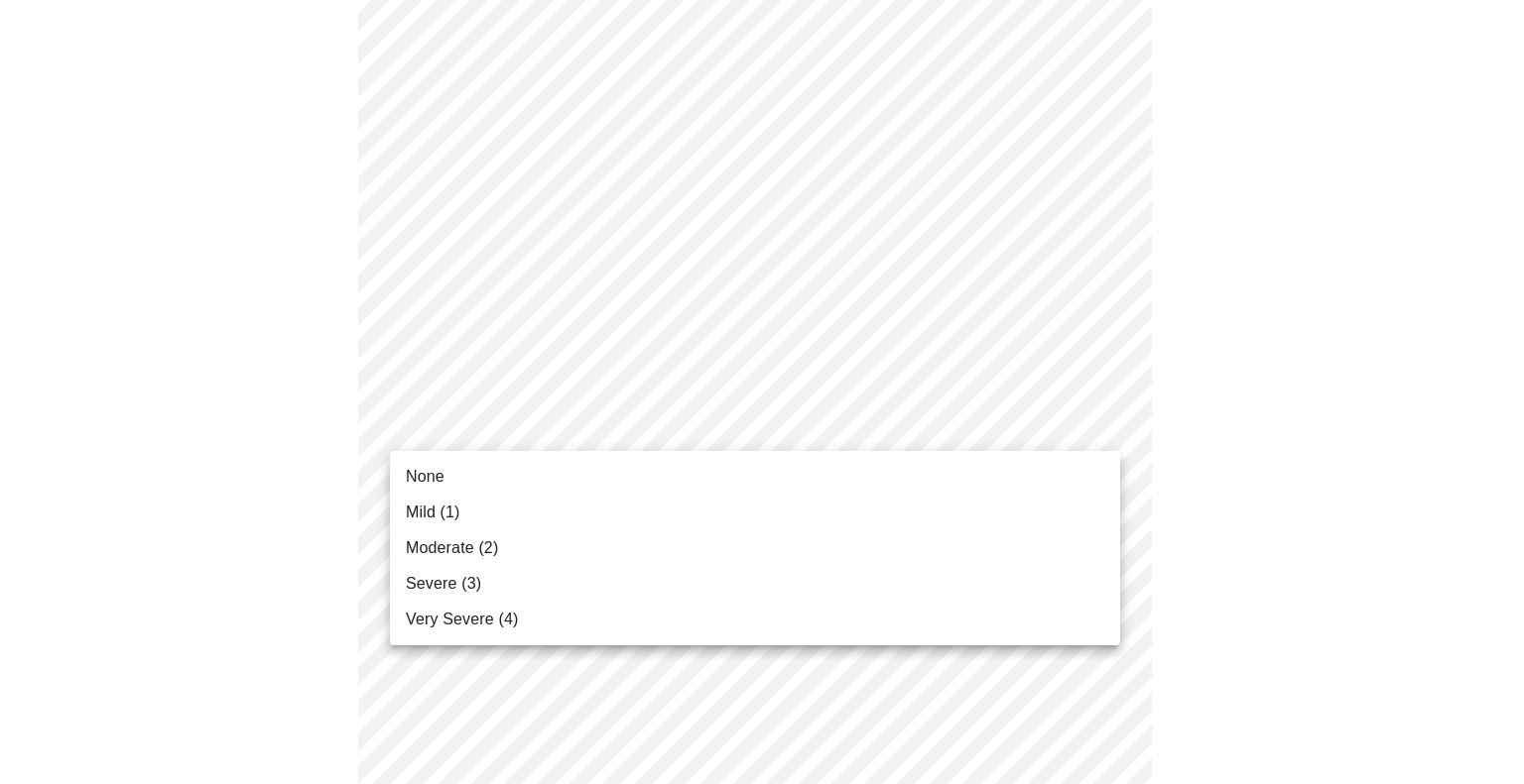
click at [459, 495] on li "Mild (1)" at bounding box center [755, 513] width 731 height 36
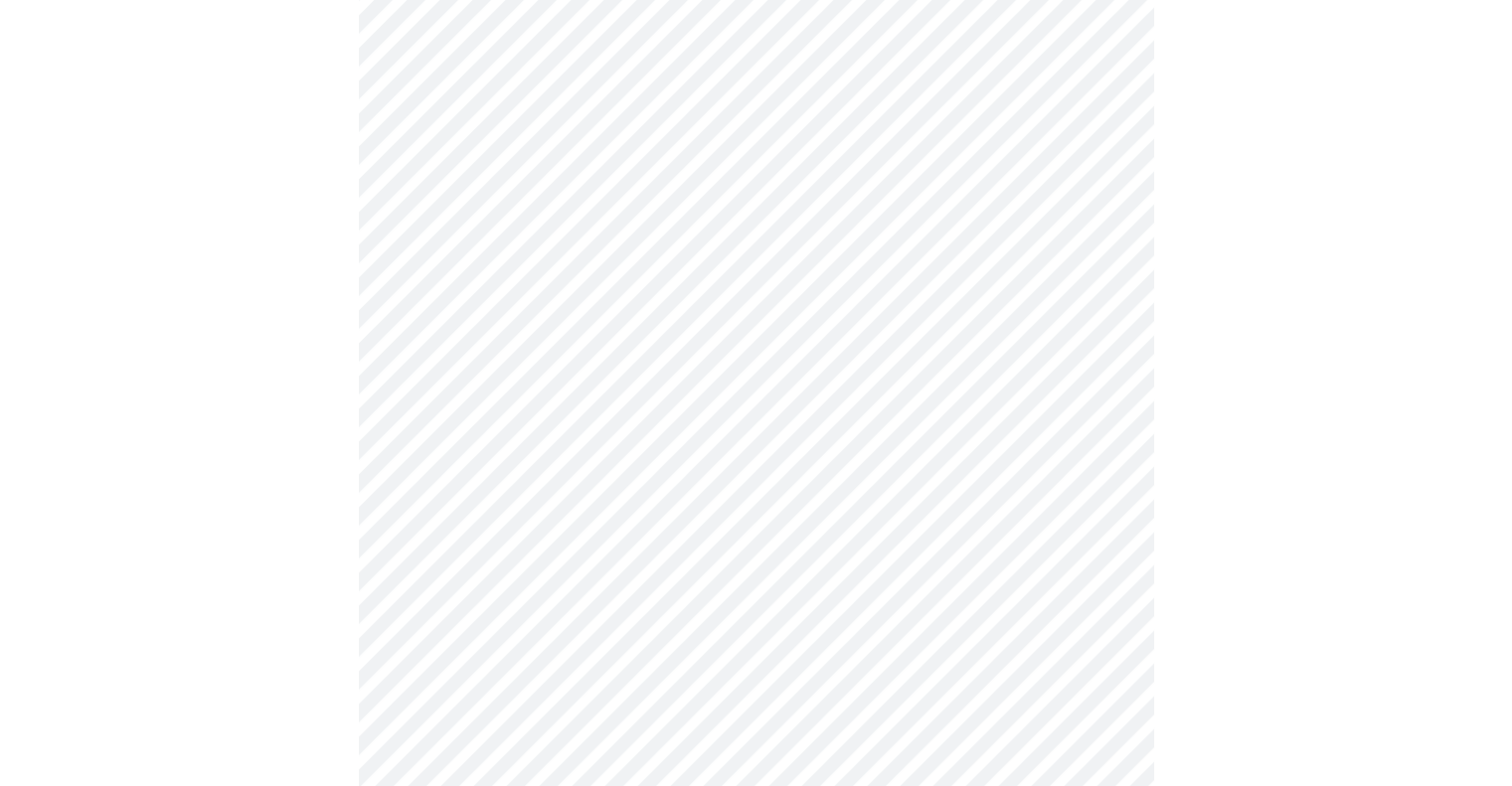
scroll to position [994, 0]
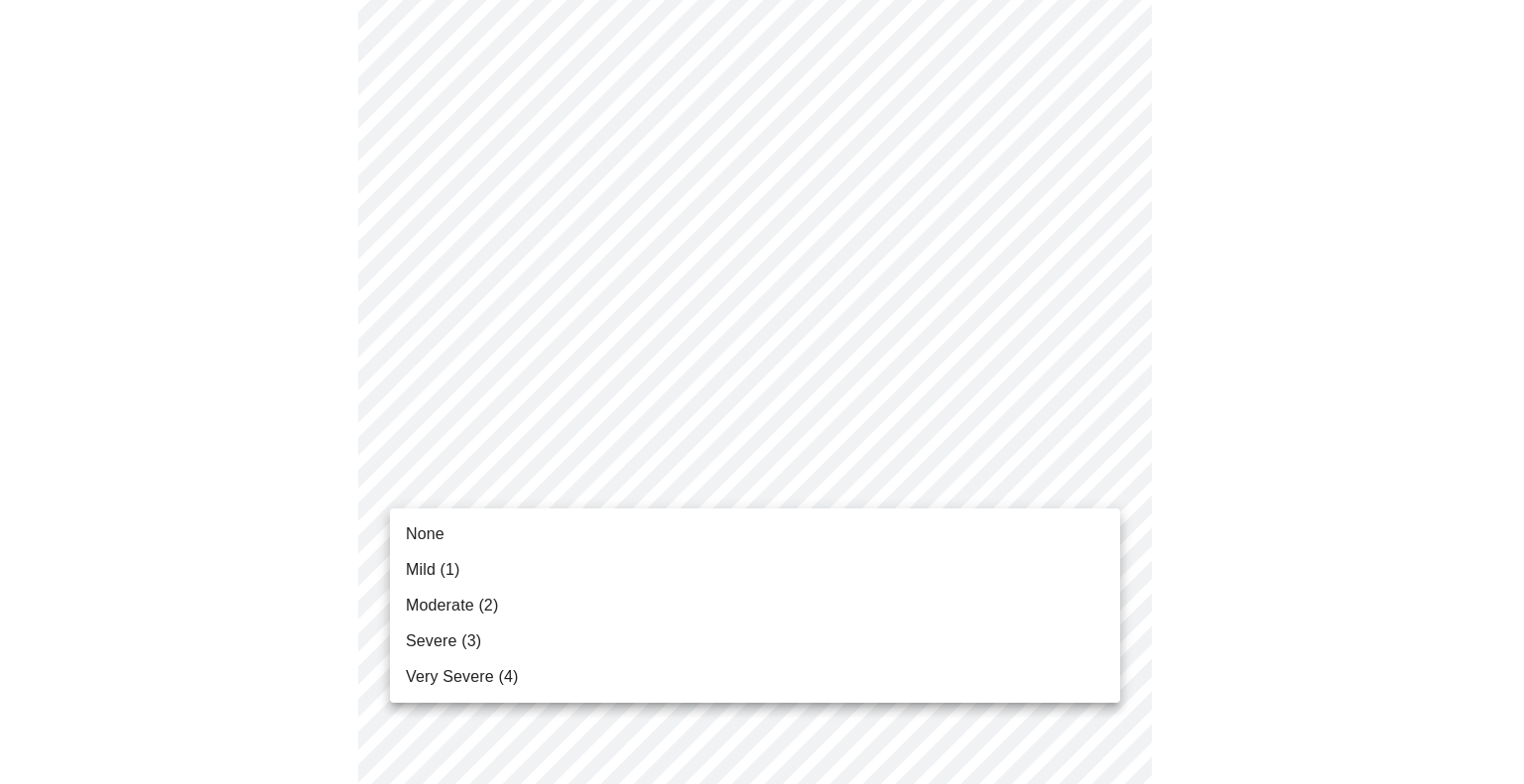
click at [481, 483] on body "MyMenopauseRx Appointments Messaging Labs Uploads Medications Community Refer a…" at bounding box center [762, 237] width 1508 height 2443
click at [448, 531] on li "None" at bounding box center [755, 535] width 731 height 36
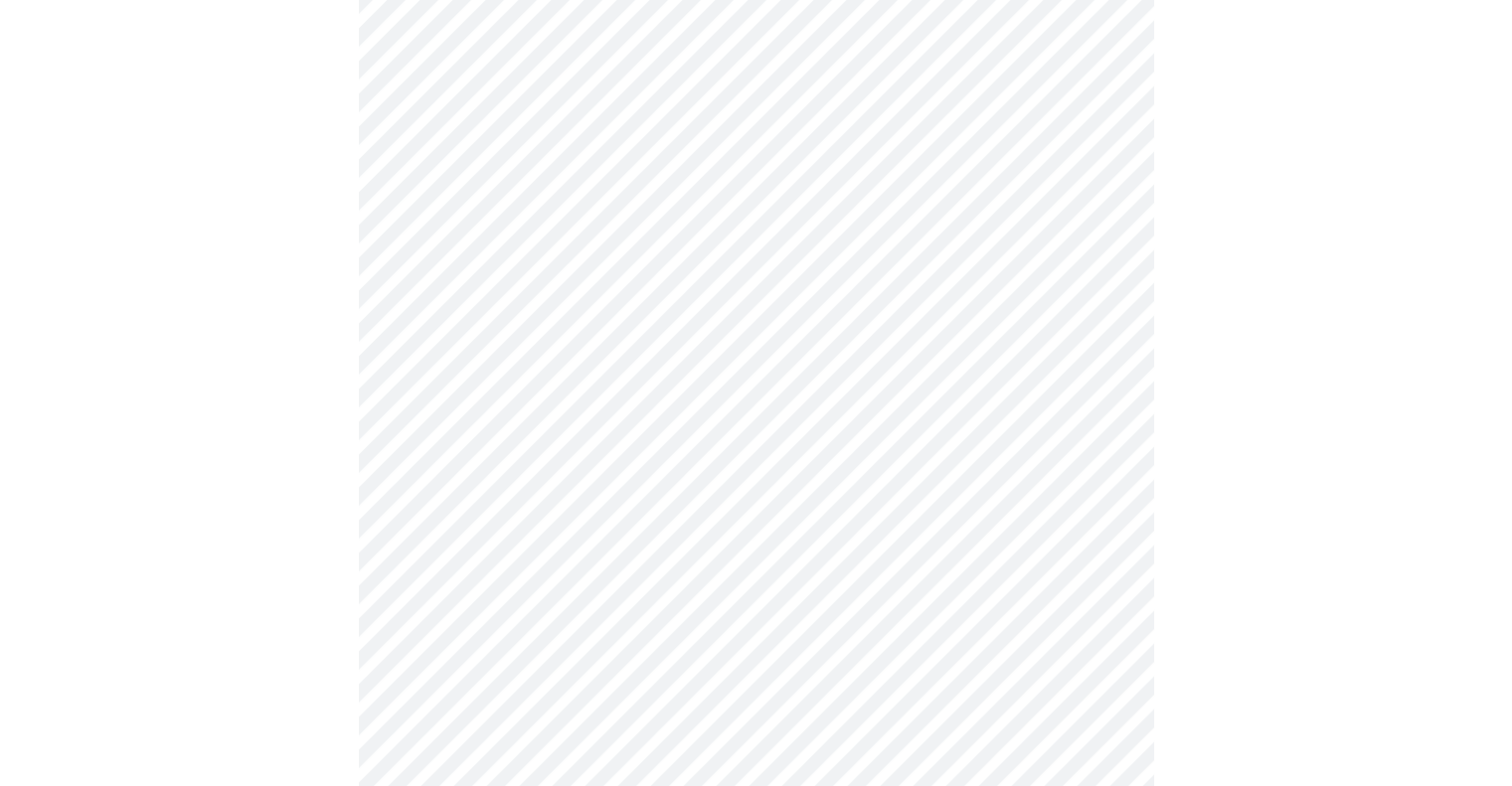
scroll to position [1193, 0]
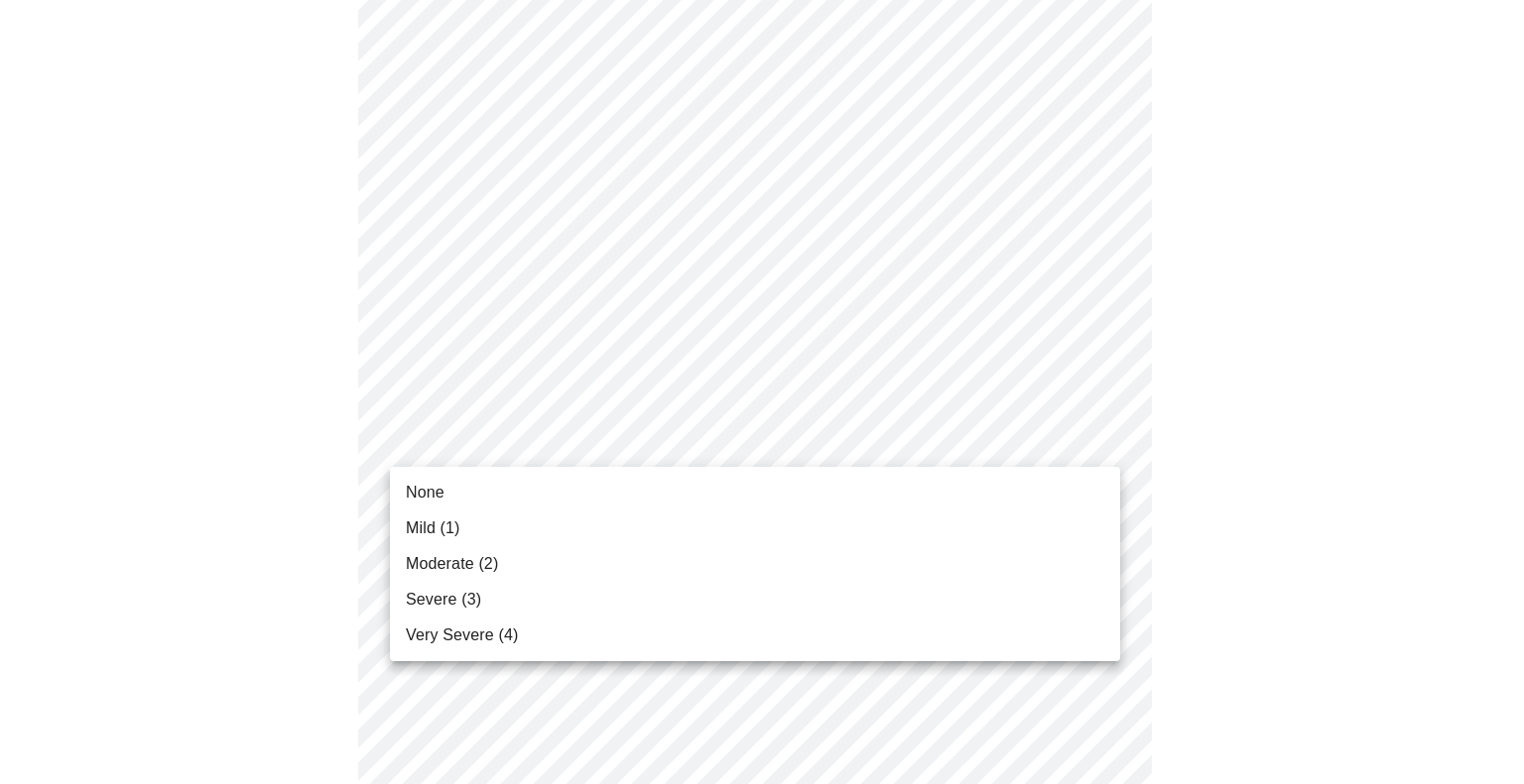
click at [523, 447] on body "MyMenopauseRx Appointments Messaging Labs Uploads Medications Community Refer a…" at bounding box center [762, 25] width 1508 height 2415
click at [476, 531] on li "Mild (1)" at bounding box center [755, 529] width 731 height 36
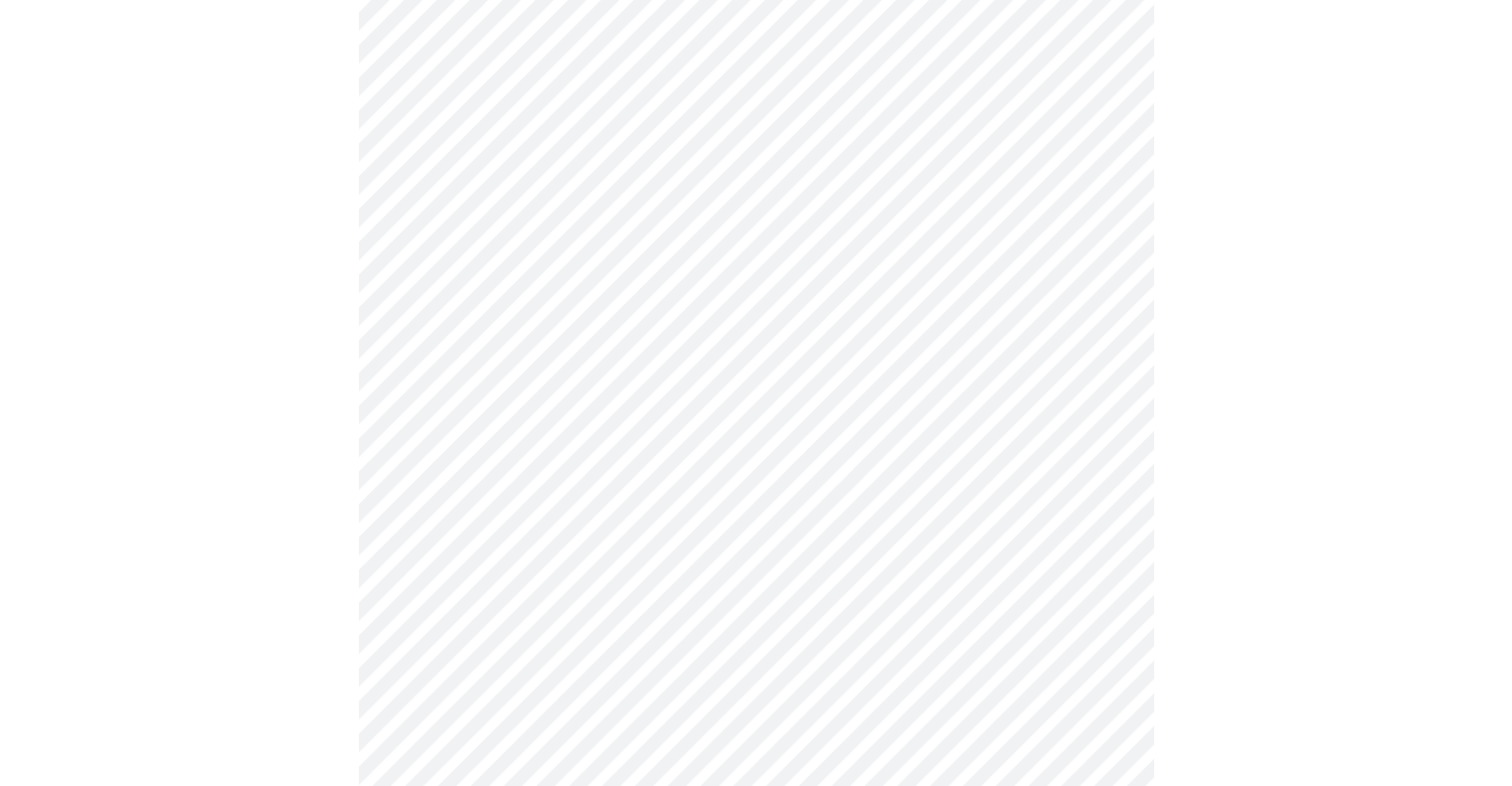
scroll to position [1292, 0]
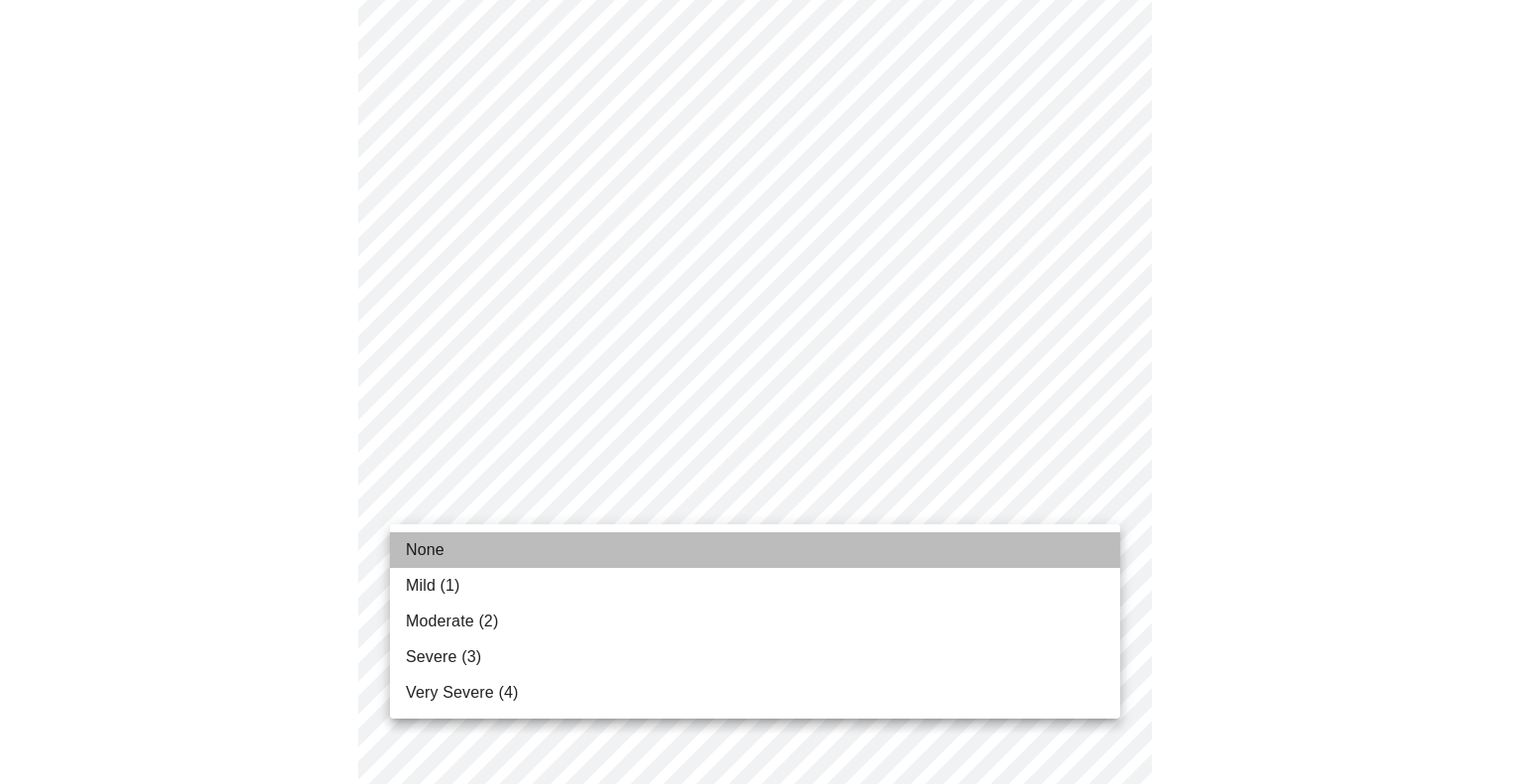
click at [470, 561] on li "None" at bounding box center [755, 551] width 731 height 36
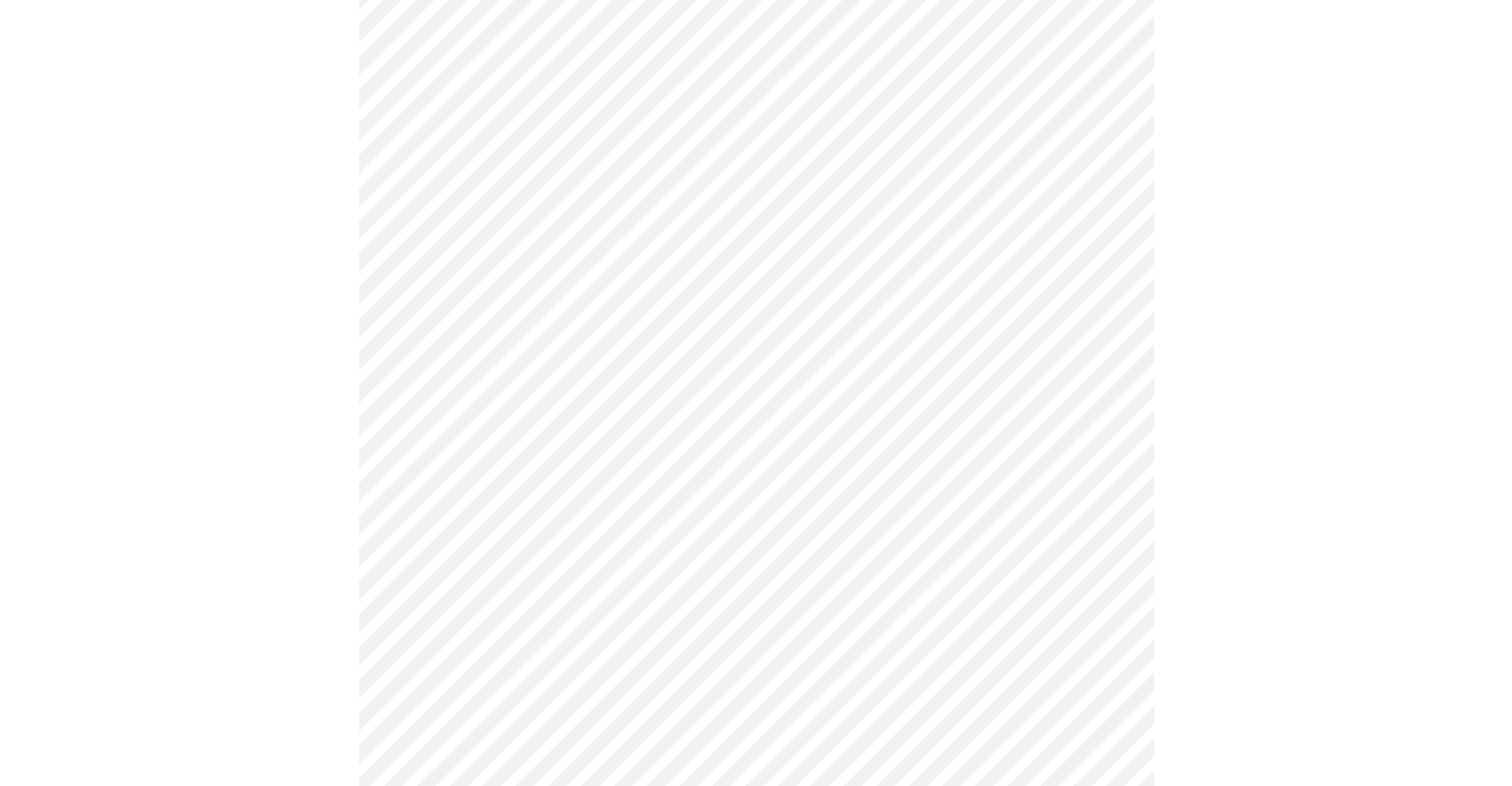
scroll to position [1491, 0]
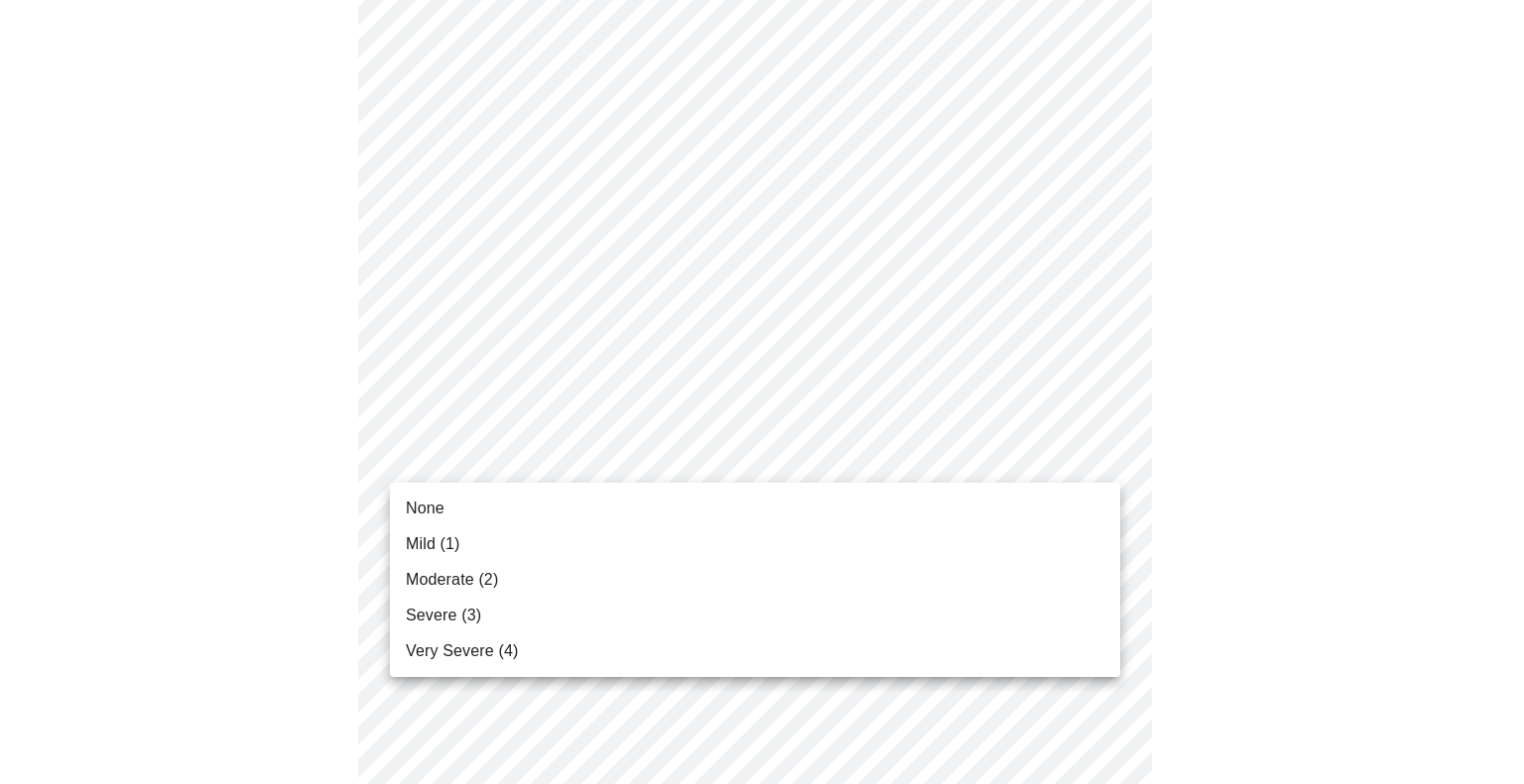
click at [481, 536] on li "Mild (1)" at bounding box center [755, 545] width 731 height 36
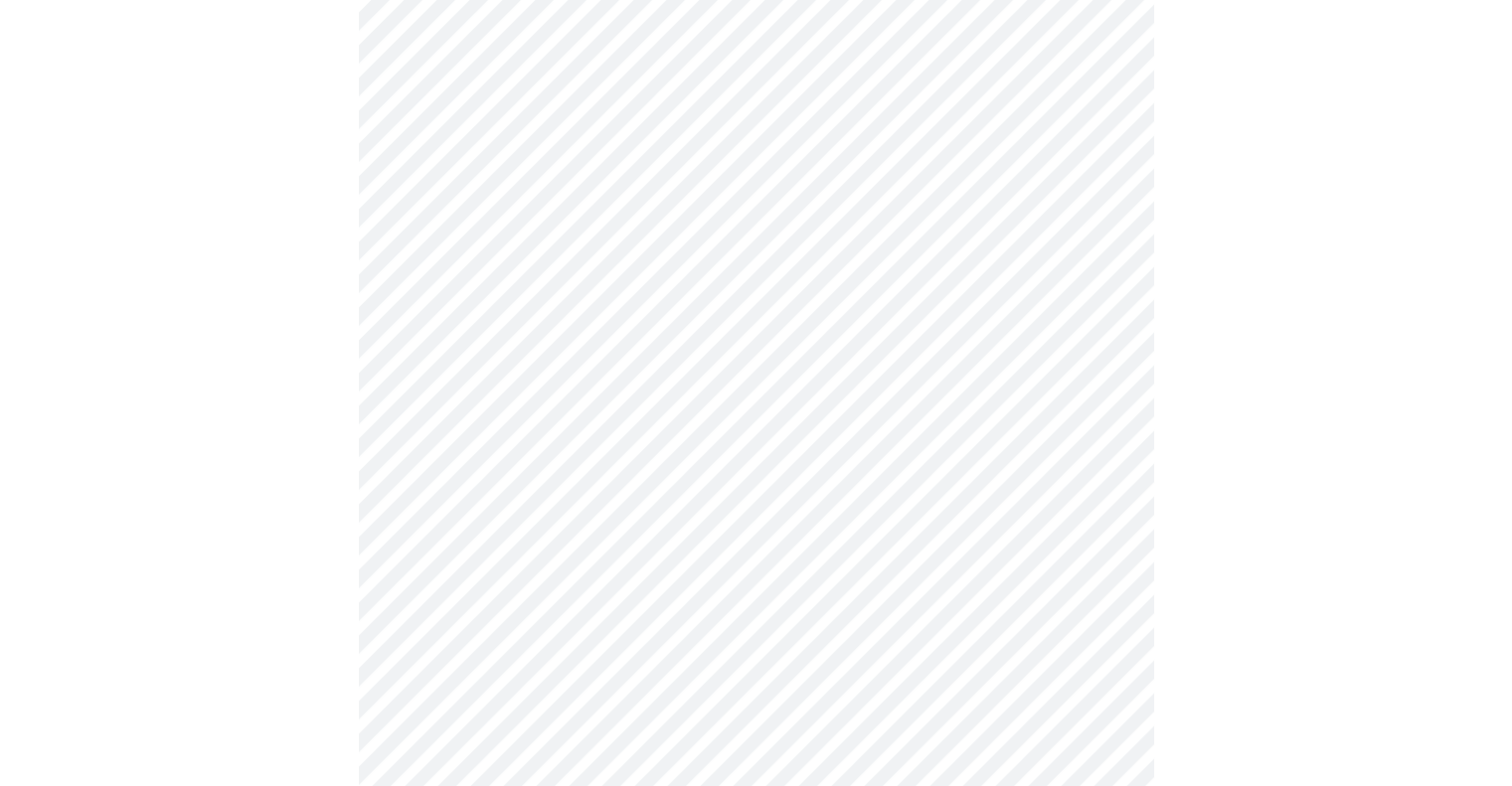
scroll to position [795, 0]
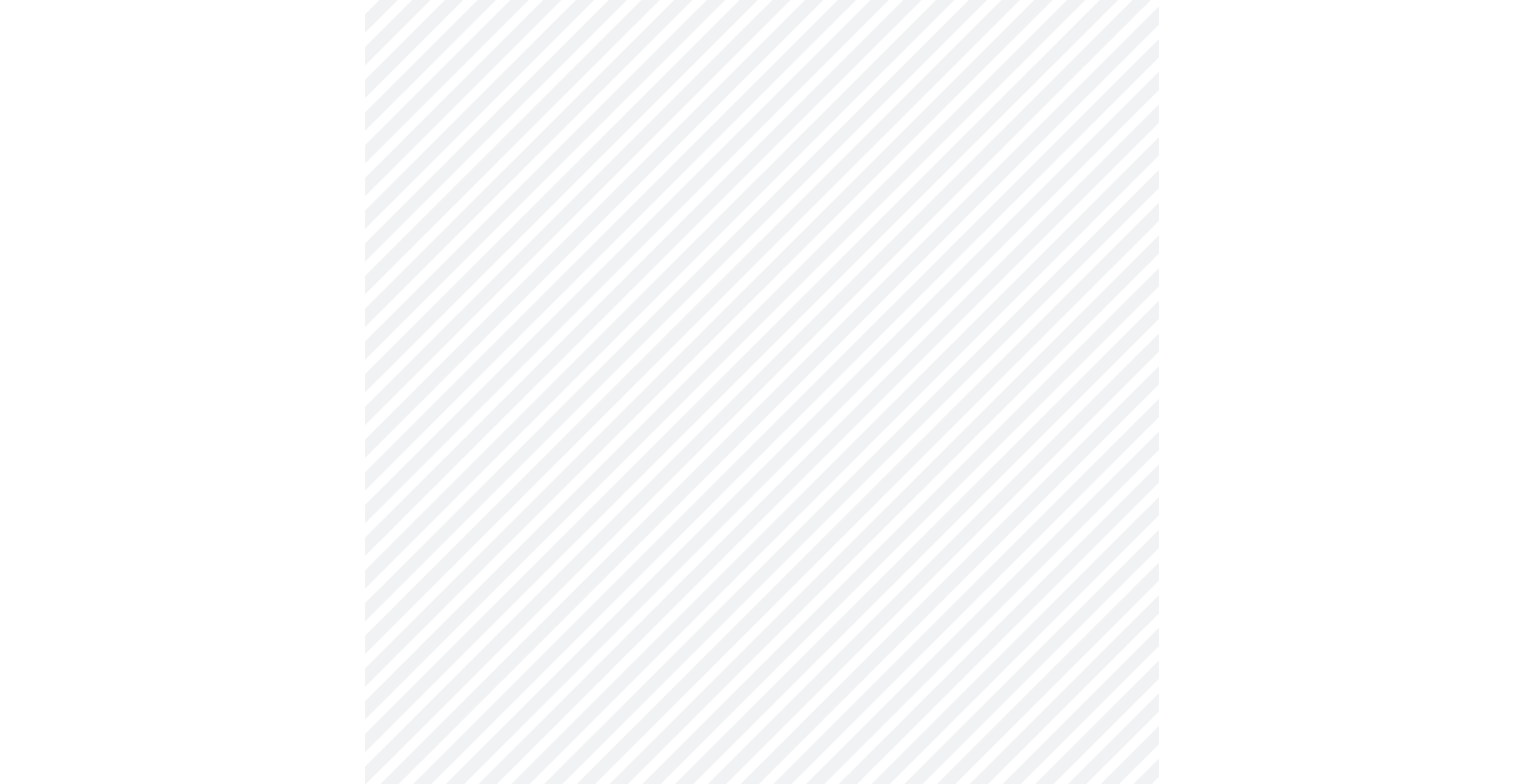
click at [432, 430] on body "MyMenopauseRx Appointments Messaging Labs Uploads Medications Community Refer a…" at bounding box center [762, 192] width 1508 height 1956
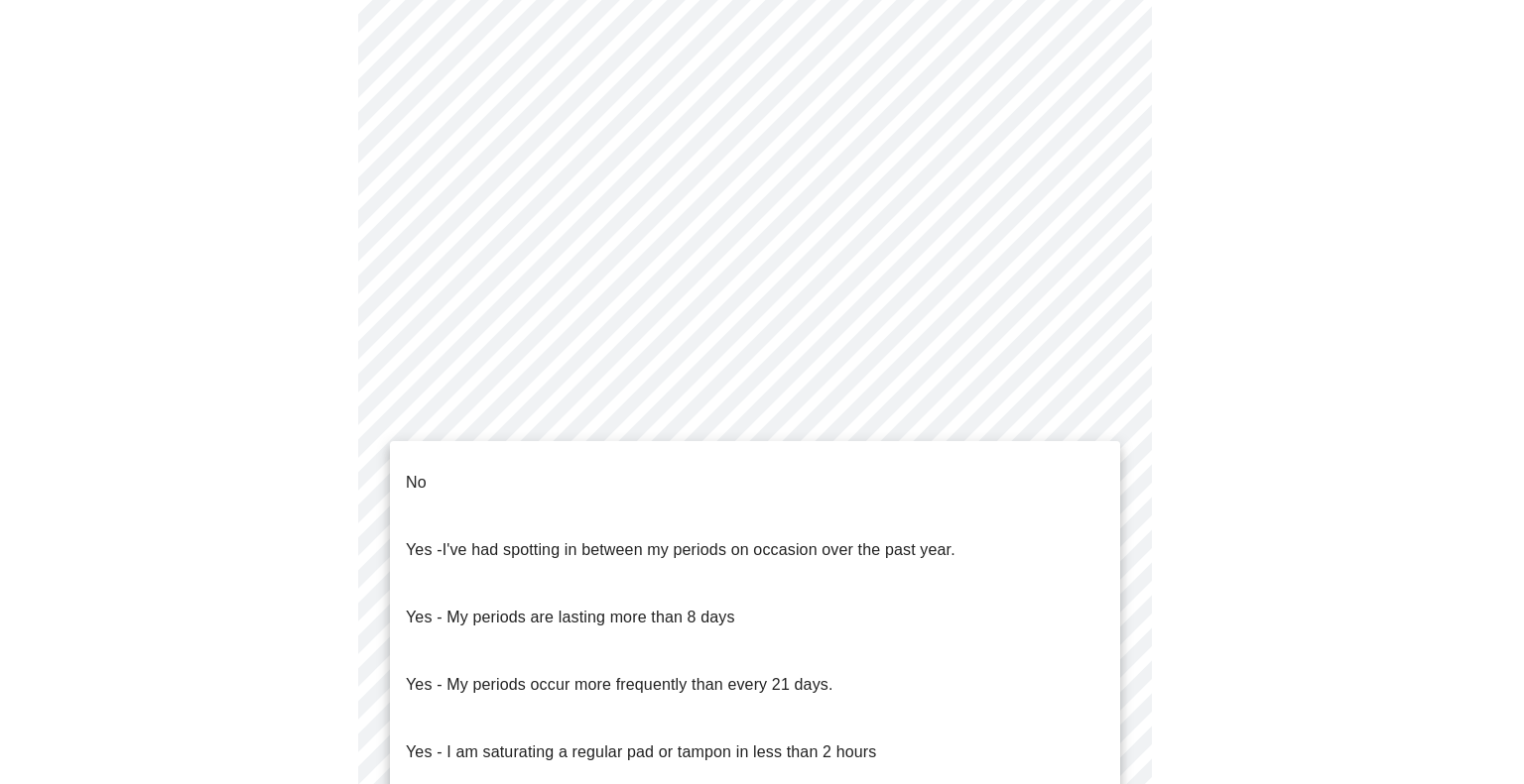
click at [442, 463] on li "No" at bounding box center [755, 483] width 731 height 68
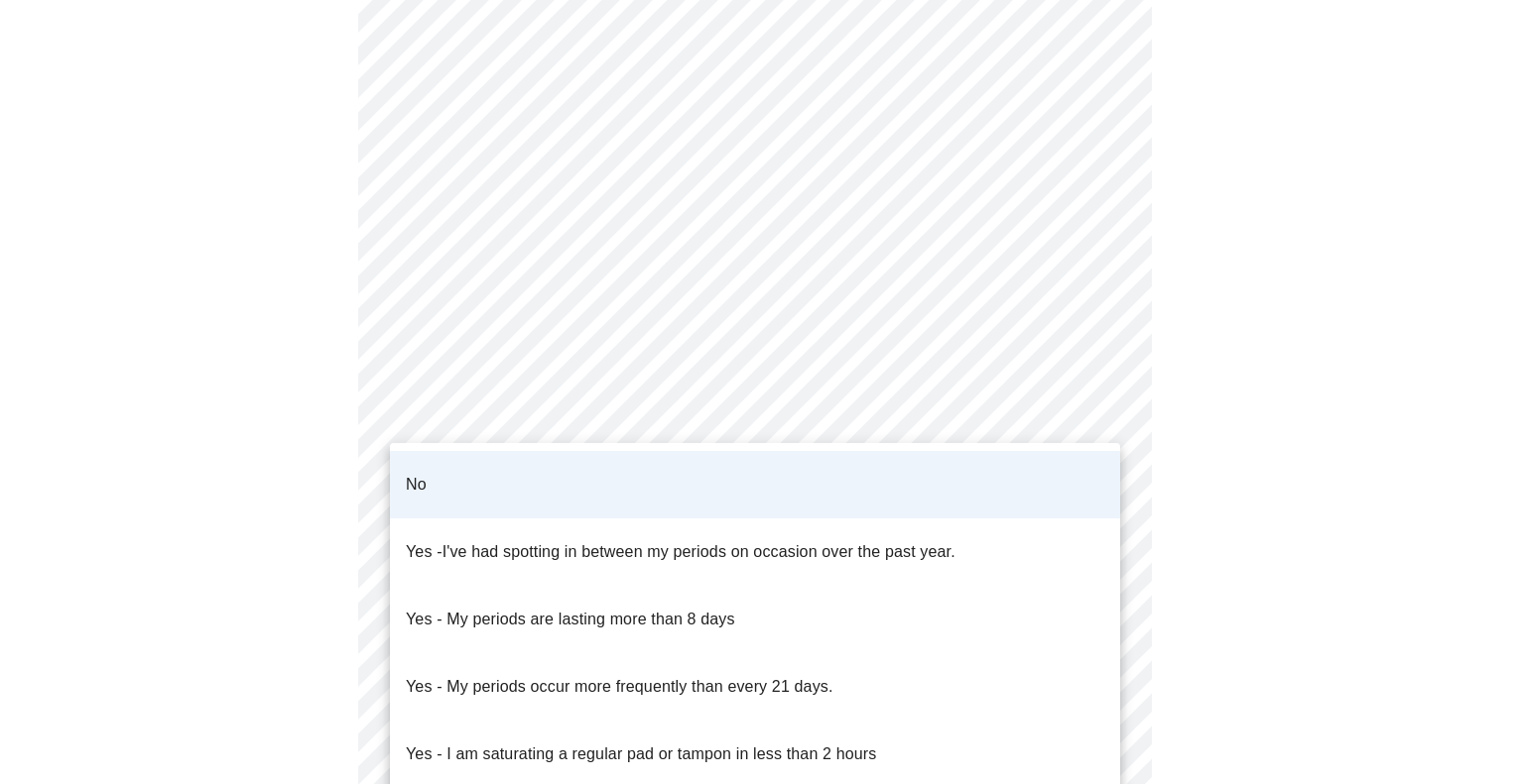
click at [441, 437] on body "MyMenopauseRx Appointments Messaging Labs Uploads Medications Community Refer a…" at bounding box center [762, 186] width 1508 height 1944
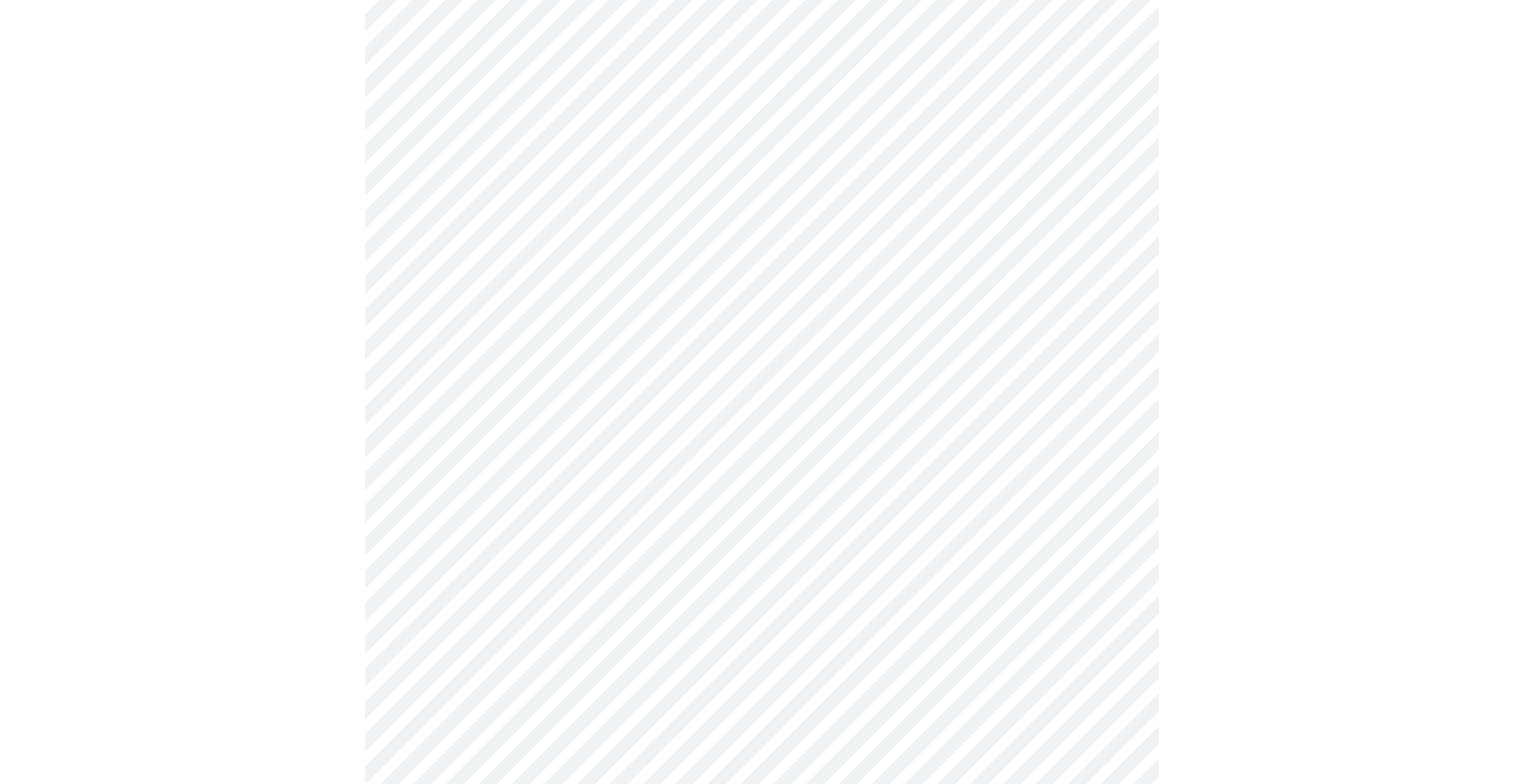
click at [492, 430] on body "MyMenopauseRx Appointments Messaging Labs Uploads Medications Community Refer a…" at bounding box center [762, 186] width 1508 height 1944
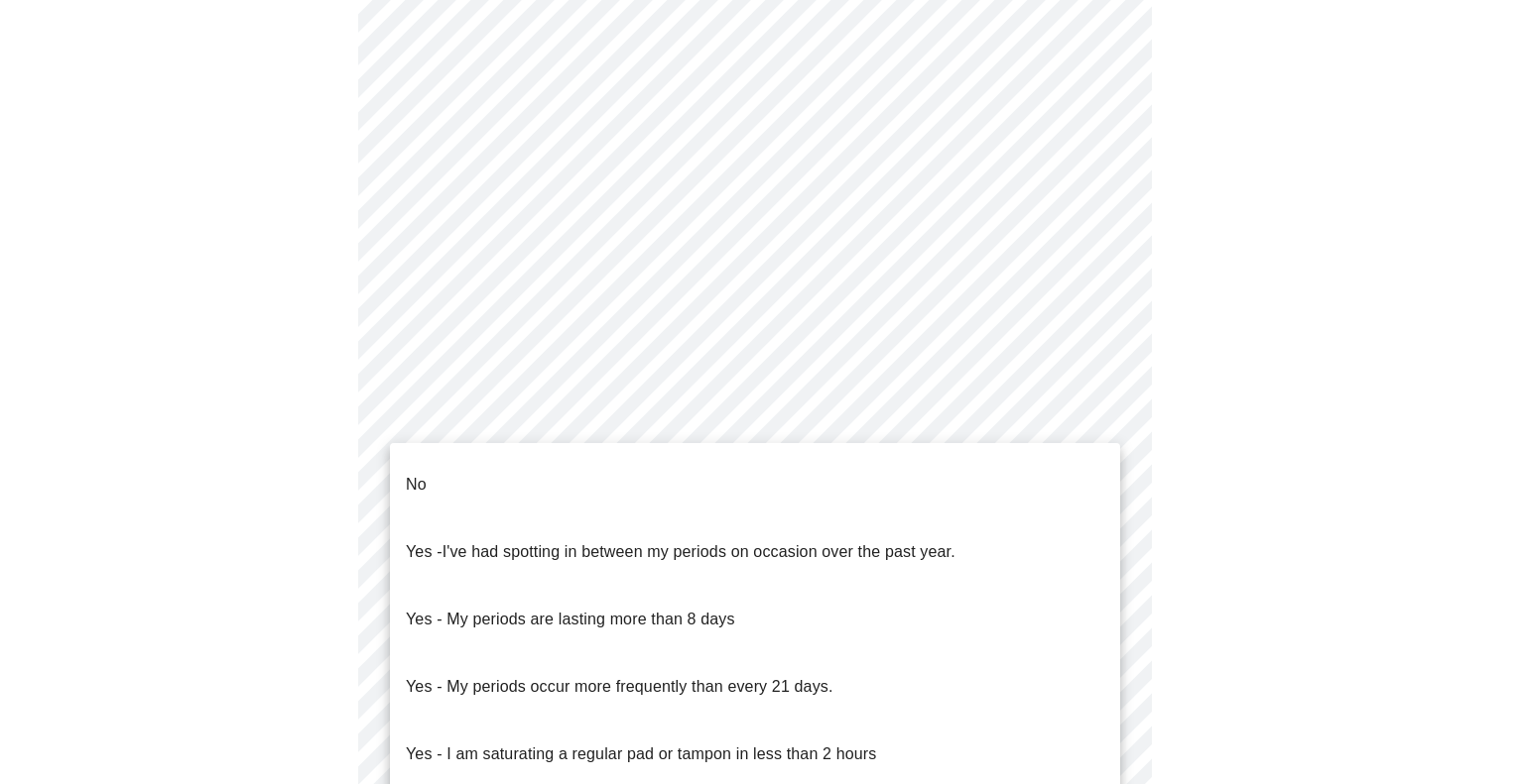
click at [323, 486] on div at bounding box center [762, 392] width 1524 height 784
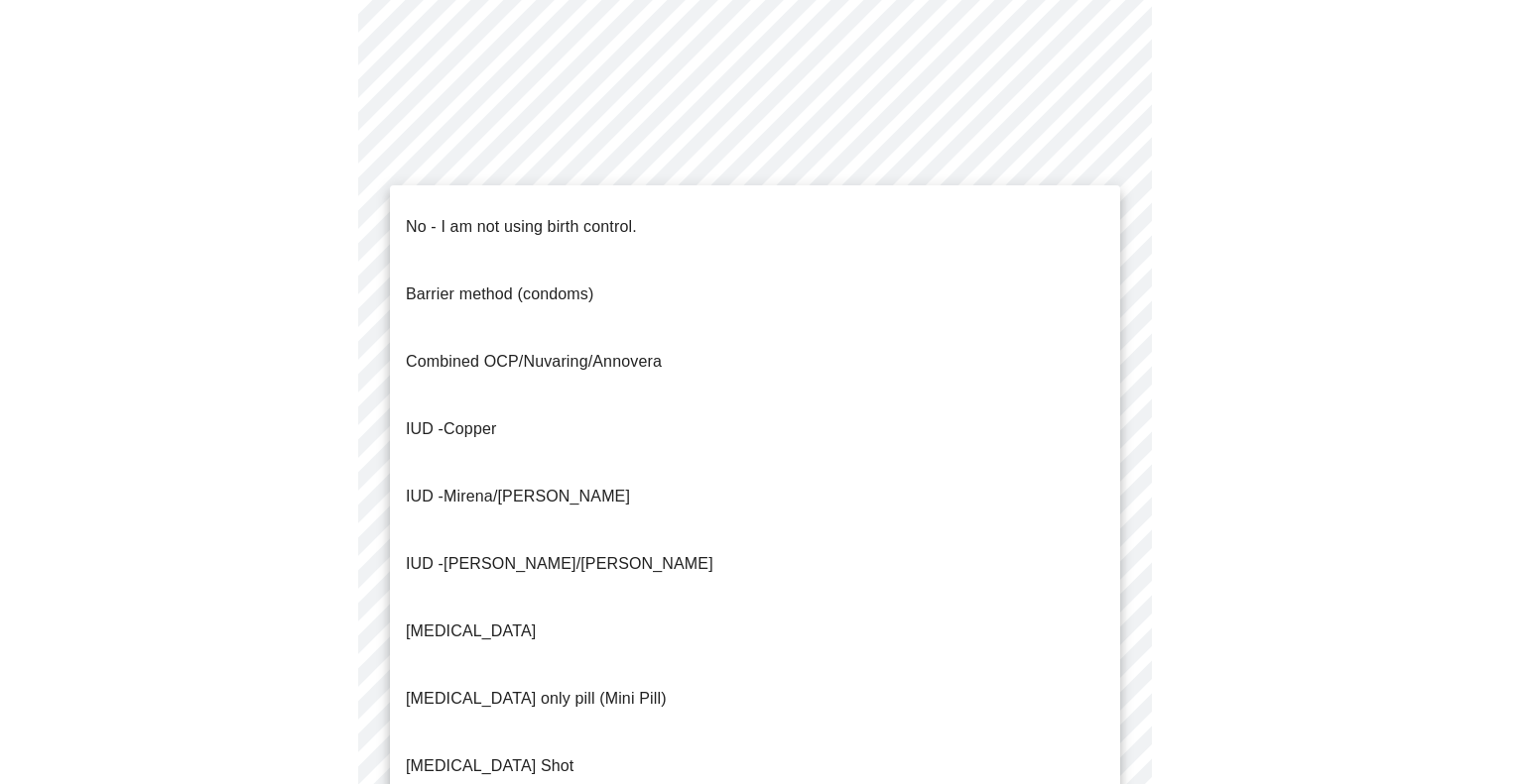
click at [636, 566] on body "MyMenopauseRx Appointments Messaging Labs Uploads Medications Community Refer a…" at bounding box center [762, 186] width 1508 height 1944
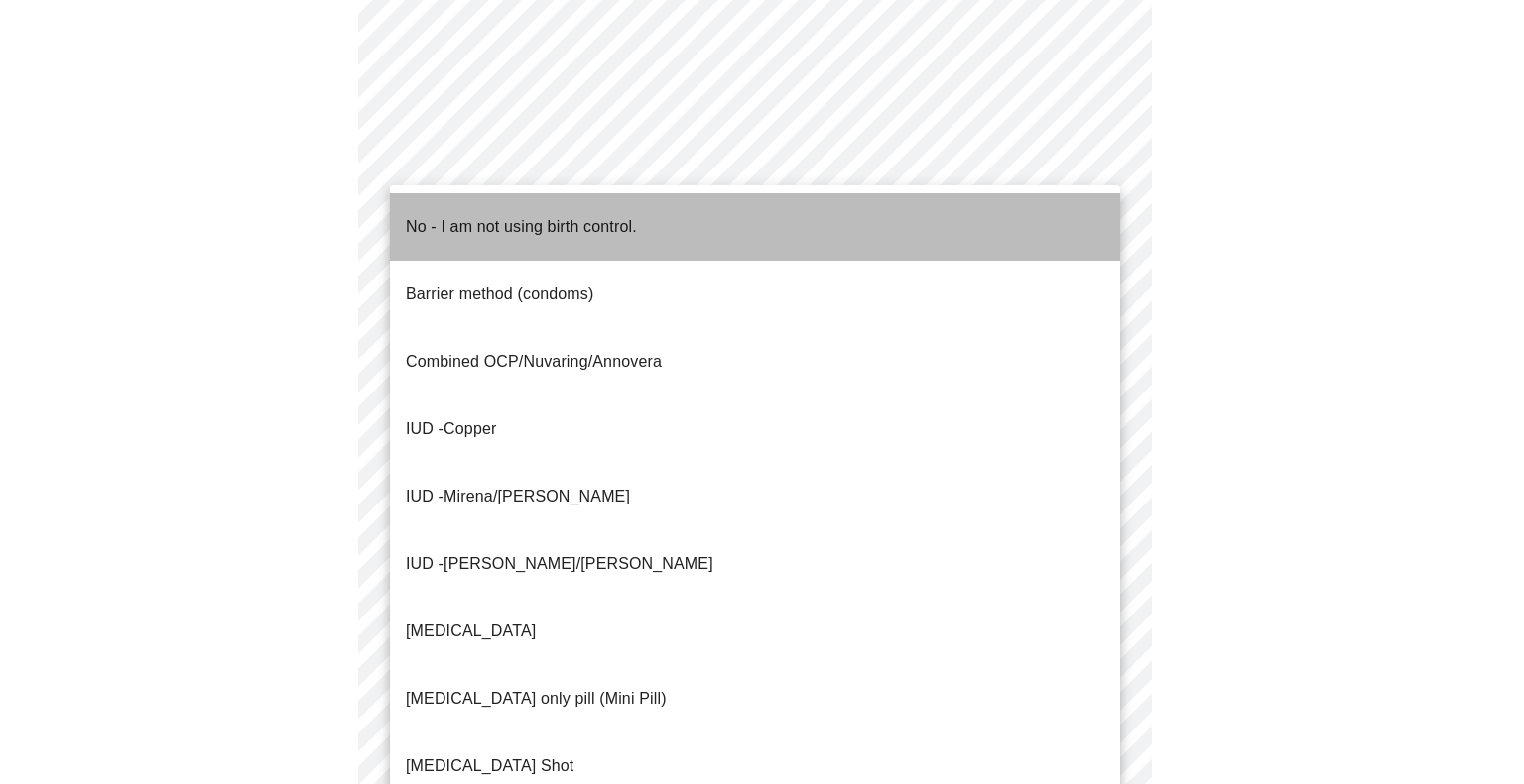
click at [595, 225] on span "No - I am not using birth control." at bounding box center [521, 227] width 231 height 56
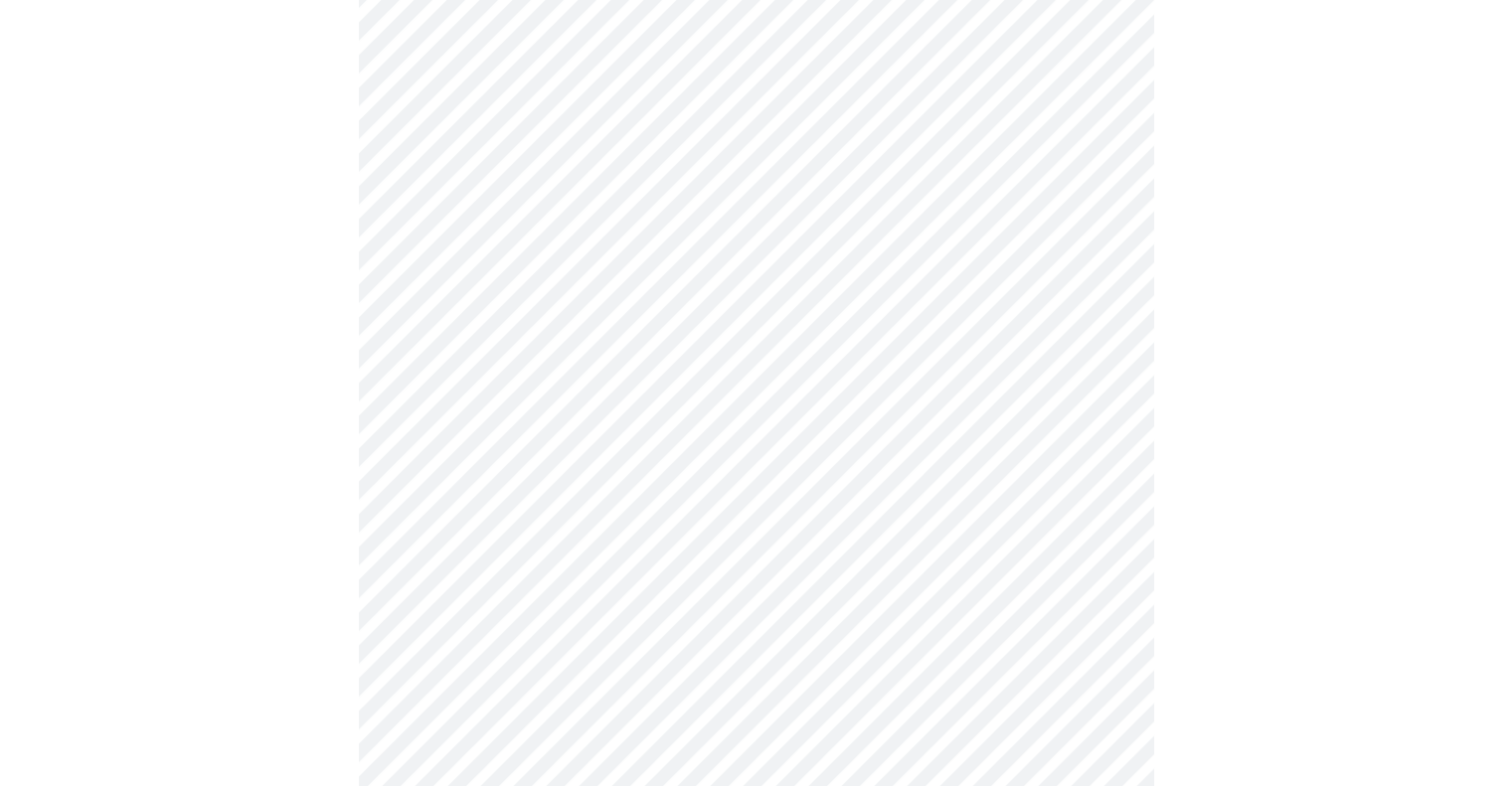
scroll to position [1094, 0]
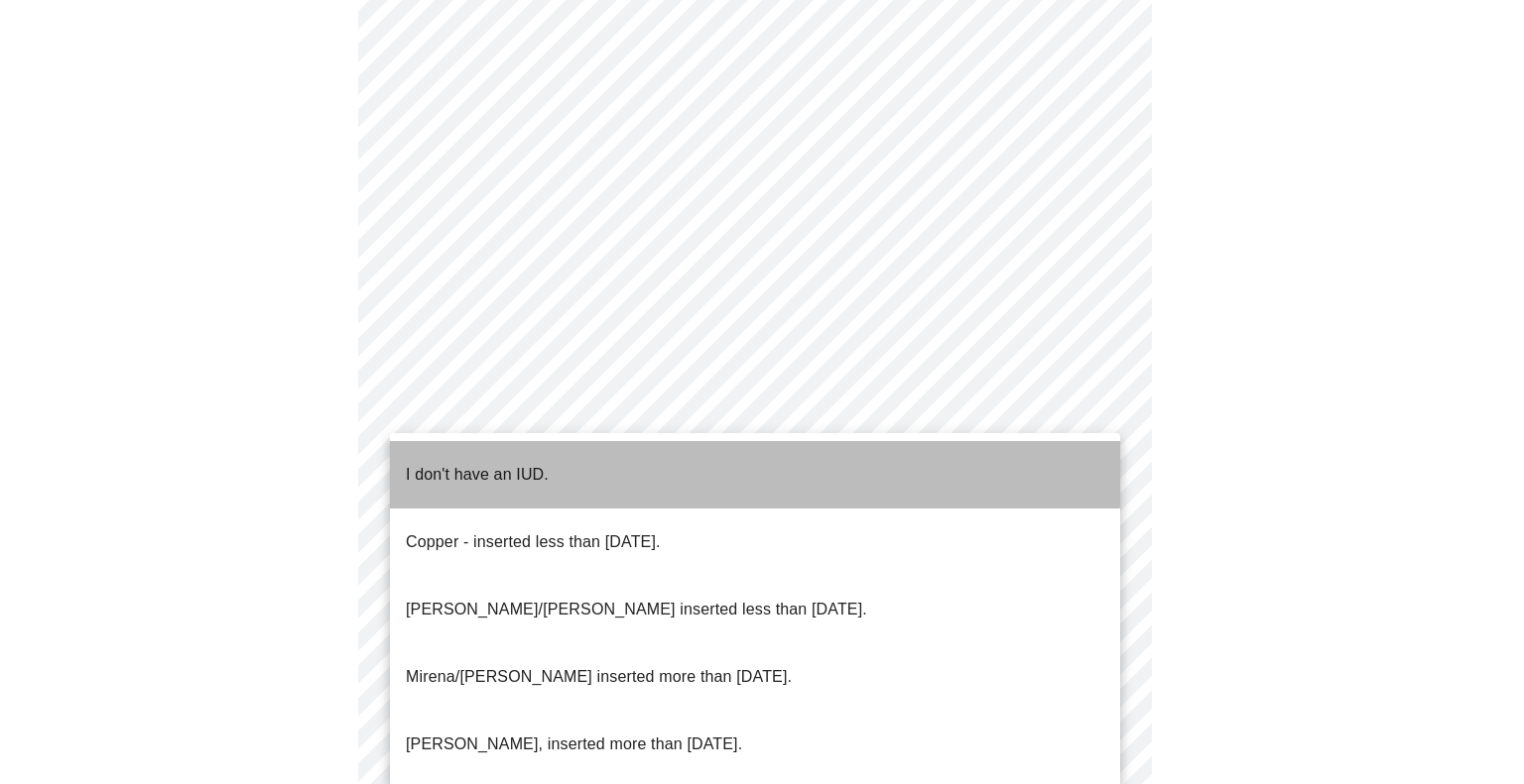
click at [505, 463] on p "I don't have an IUD." at bounding box center [476, 475] width 143 height 24
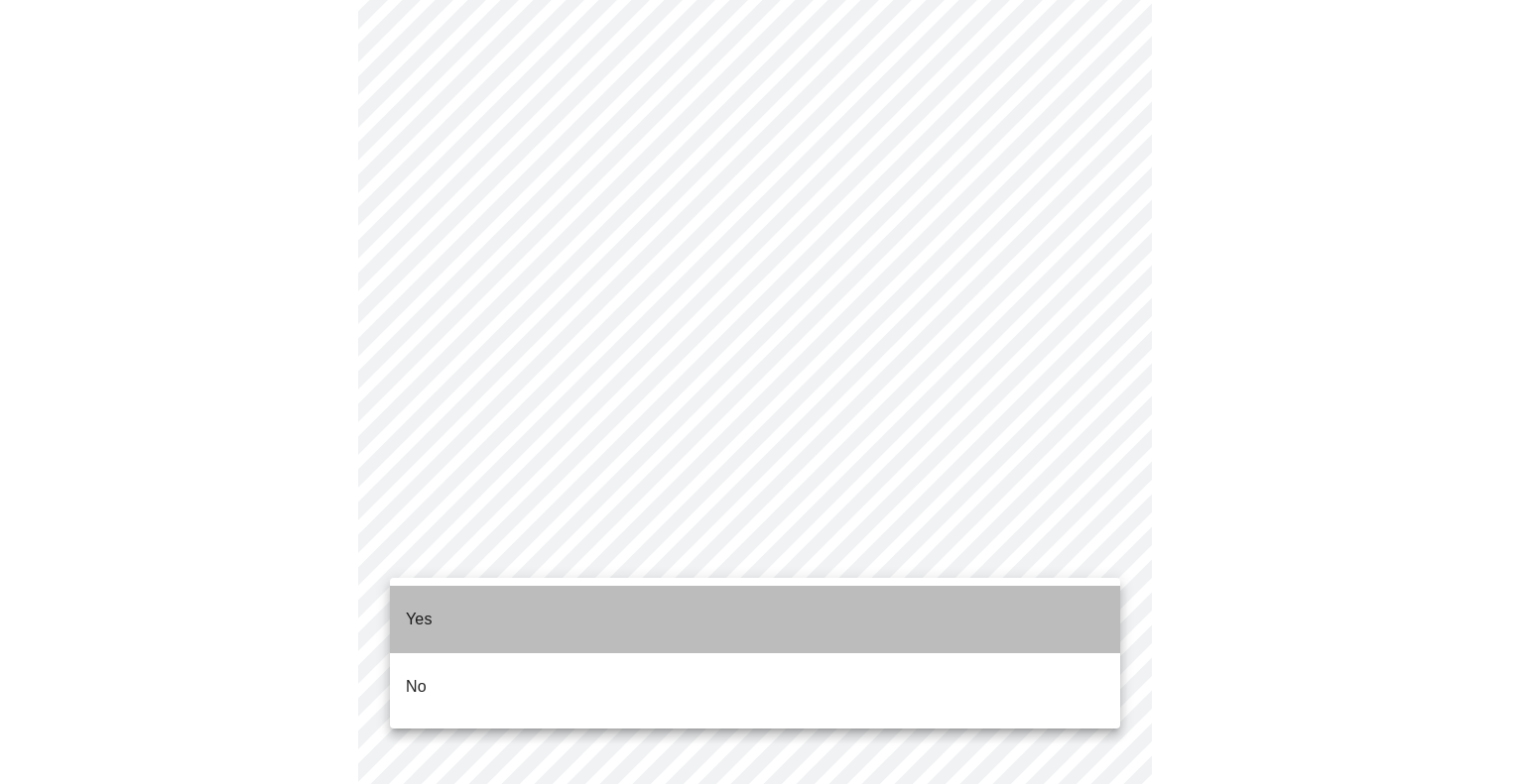
click at [486, 607] on li "Yes" at bounding box center [755, 620] width 731 height 68
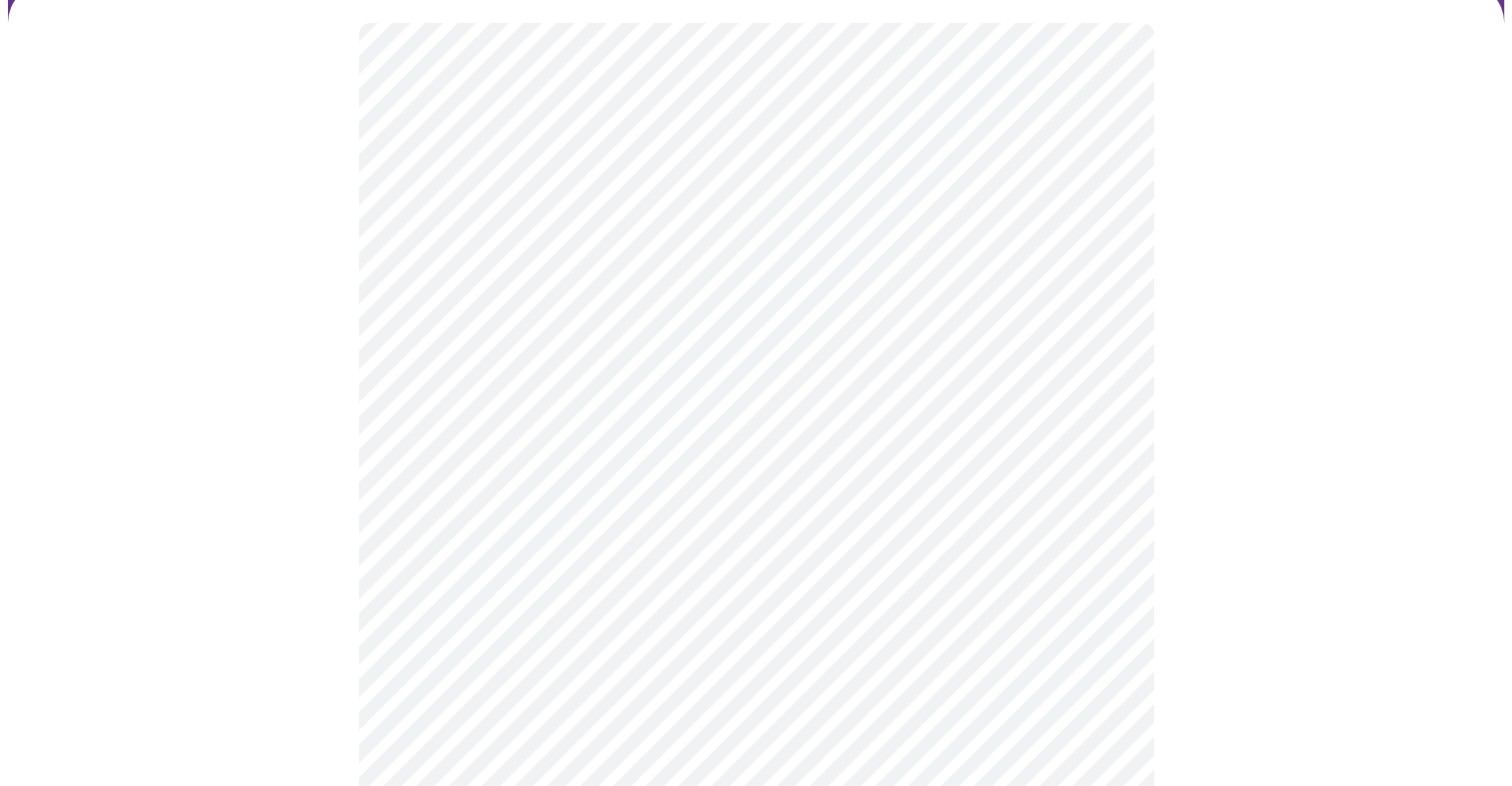
scroll to position [199, 0]
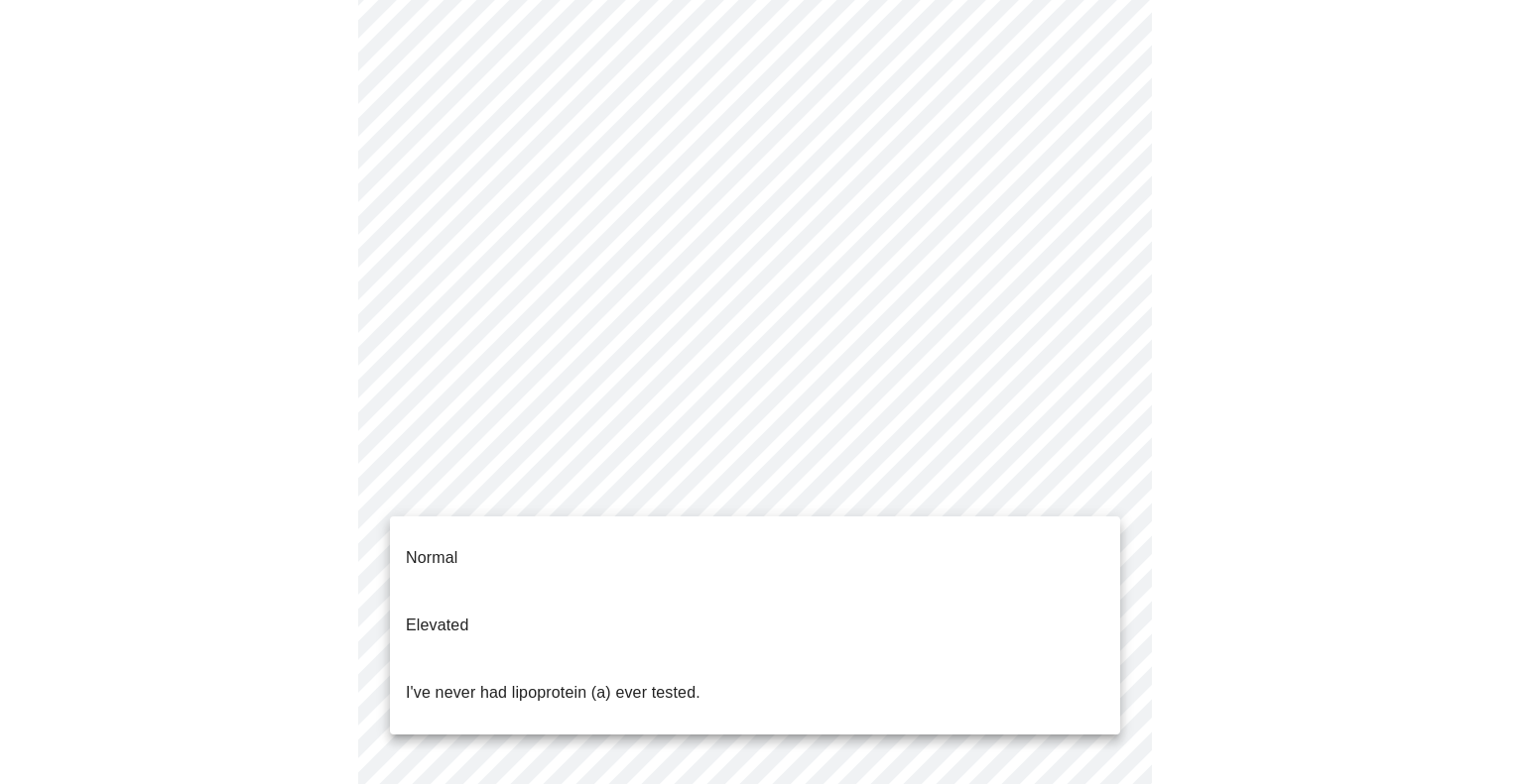
click at [585, 497] on body "MyMenopauseRx Appointments Messaging Labs Uploads Medications Community Refer a…" at bounding box center [762, 542] width 1508 height 1464
click at [585, 497] on div at bounding box center [762, 392] width 1524 height 784
click at [585, 497] on body "MyMenopauseRx Appointments Messaging Labs Uploads Medications Community Refer a…" at bounding box center [762, 542] width 1508 height 1464
click at [502, 681] on p "I've never had lipoprotein (a) ever tested." at bounding box center [553, 693] width 295 height 24
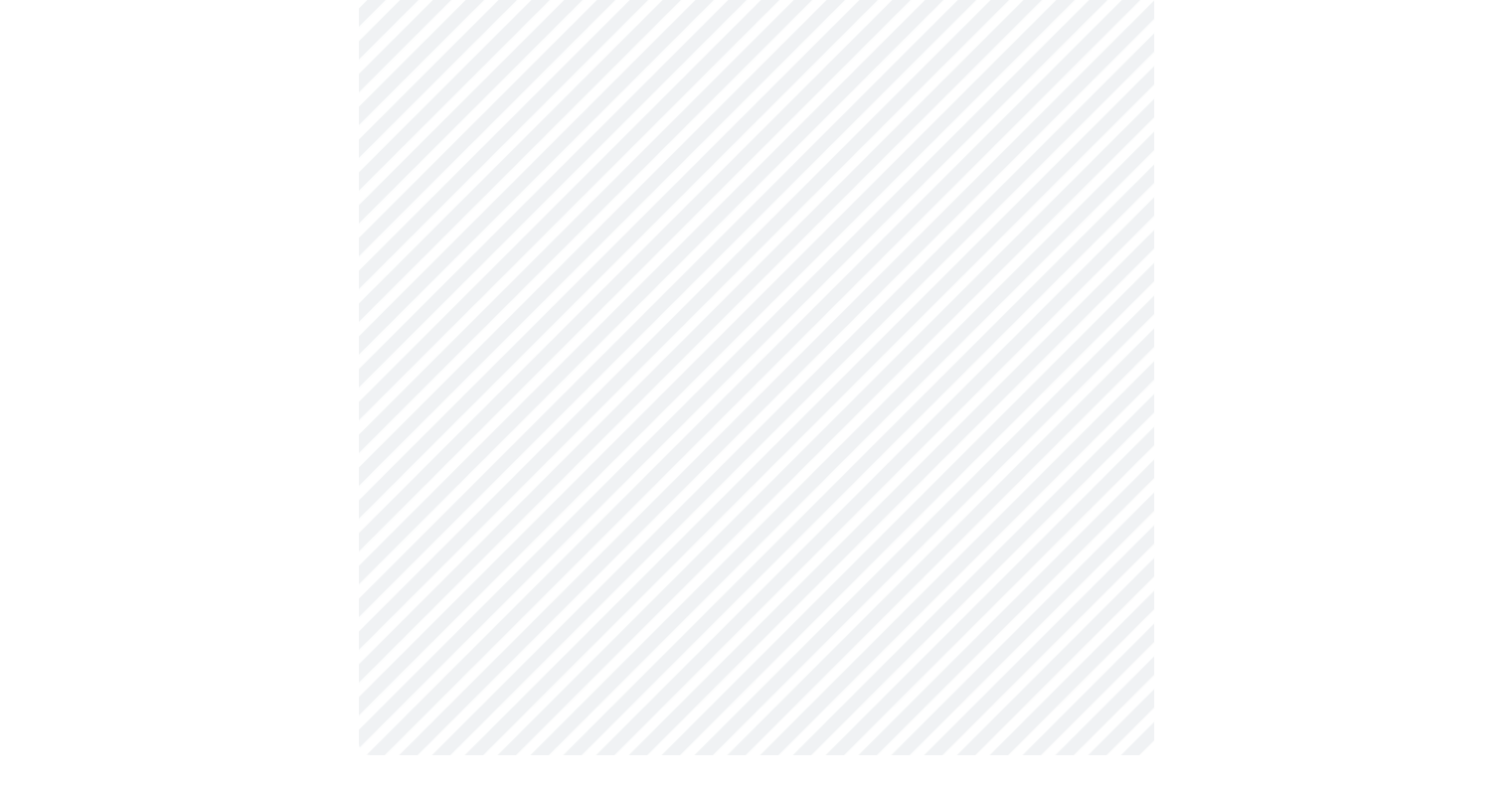
scroll to position [570, 0]
click at [280, 307] on div at bounding box center [756, 235] width 1496 height 1319
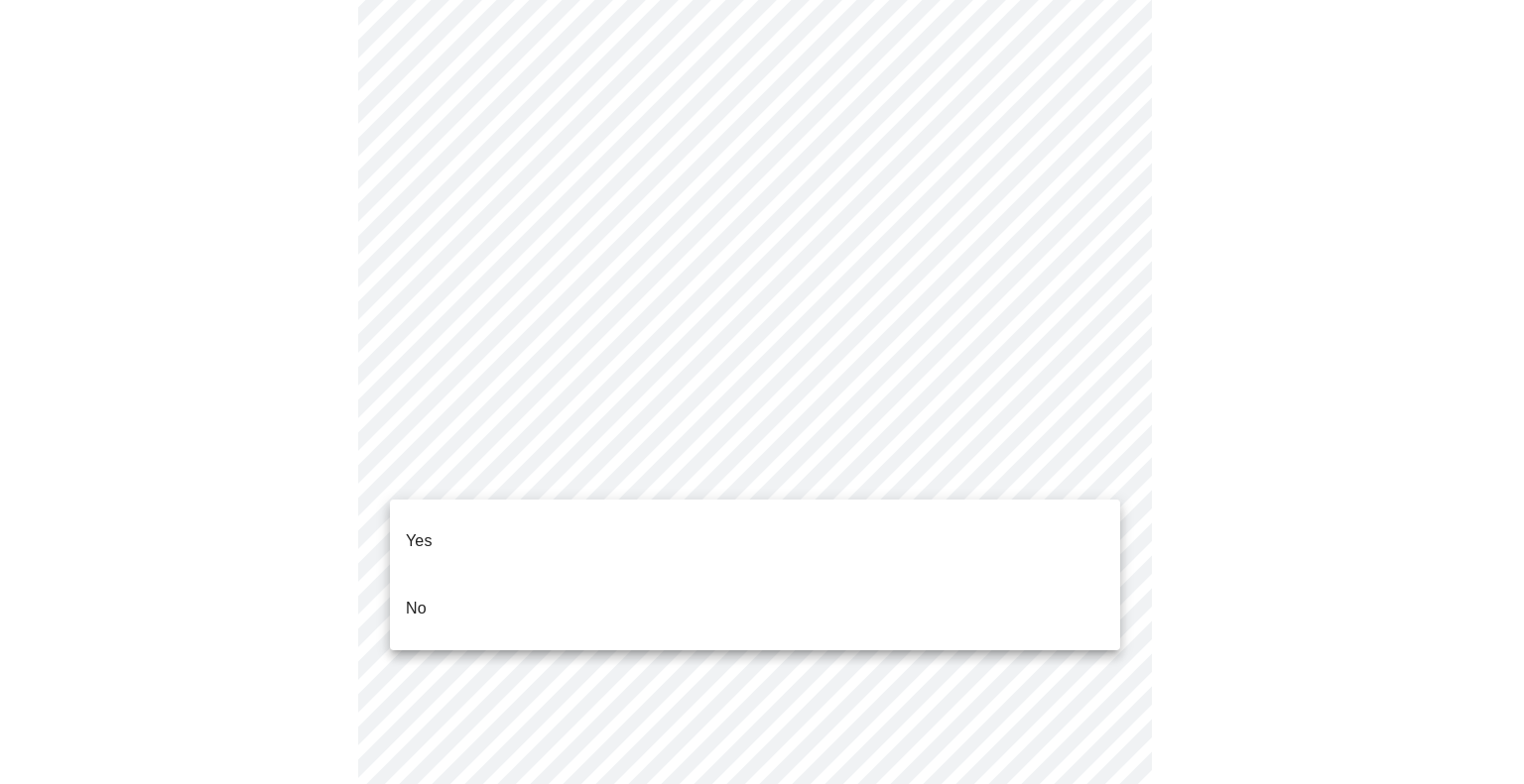
click at [425, 597] on p "No" at bounding box center [416, 609] width 21 height 24
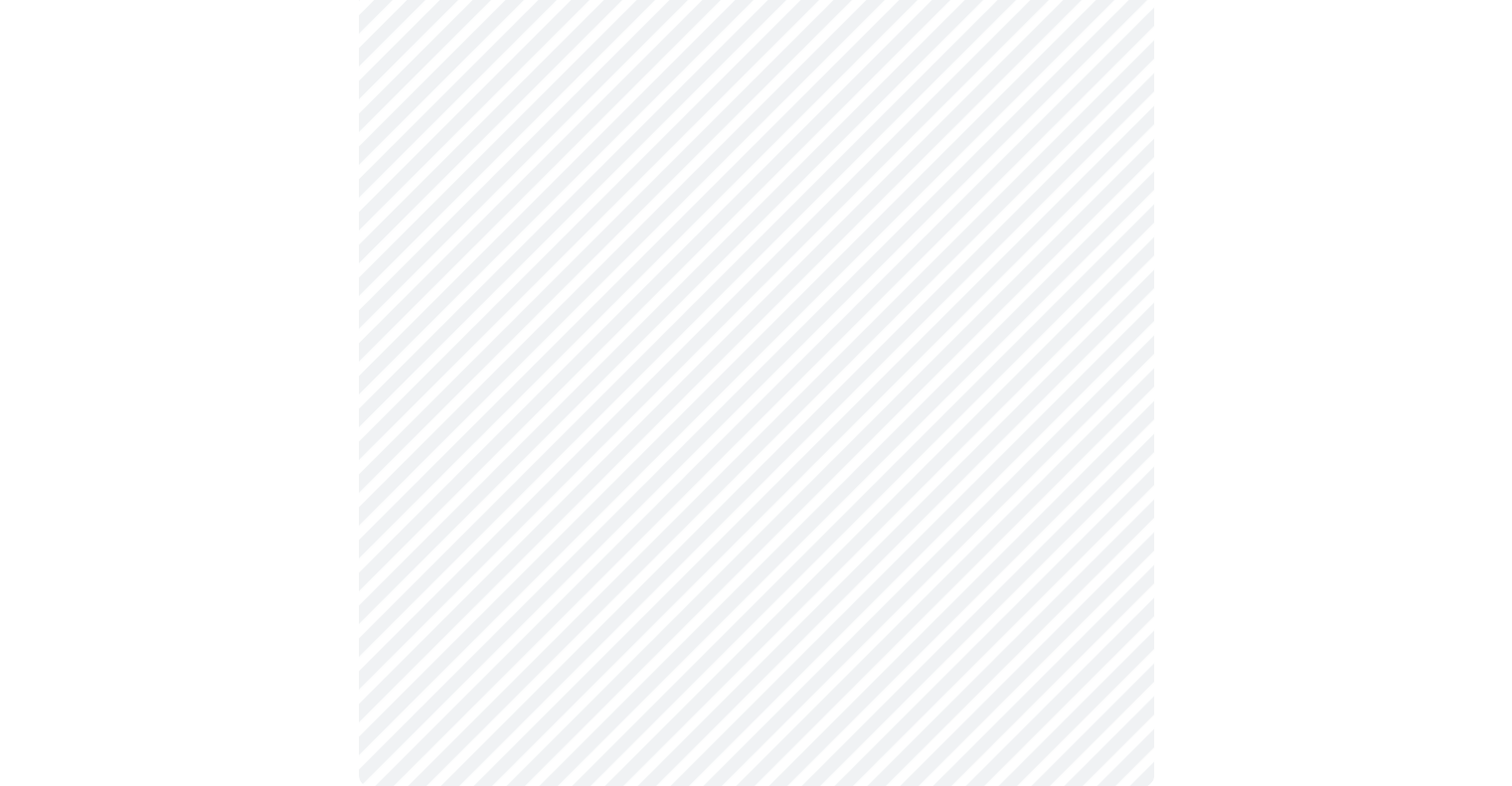
scroll to position [1778, 0]
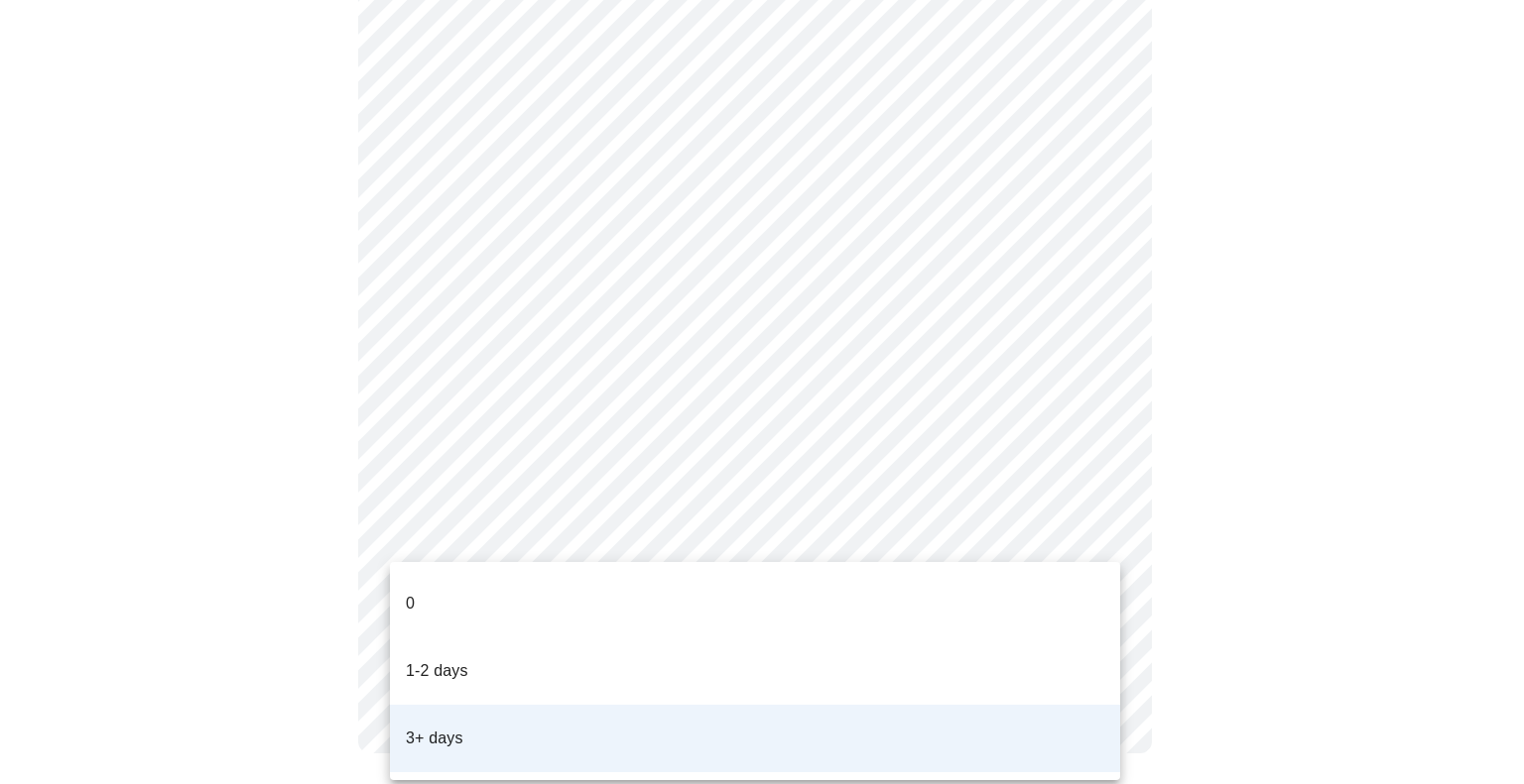
click at [424, 594] on li "0" at bounding box center [755, 604] width 731 height 68
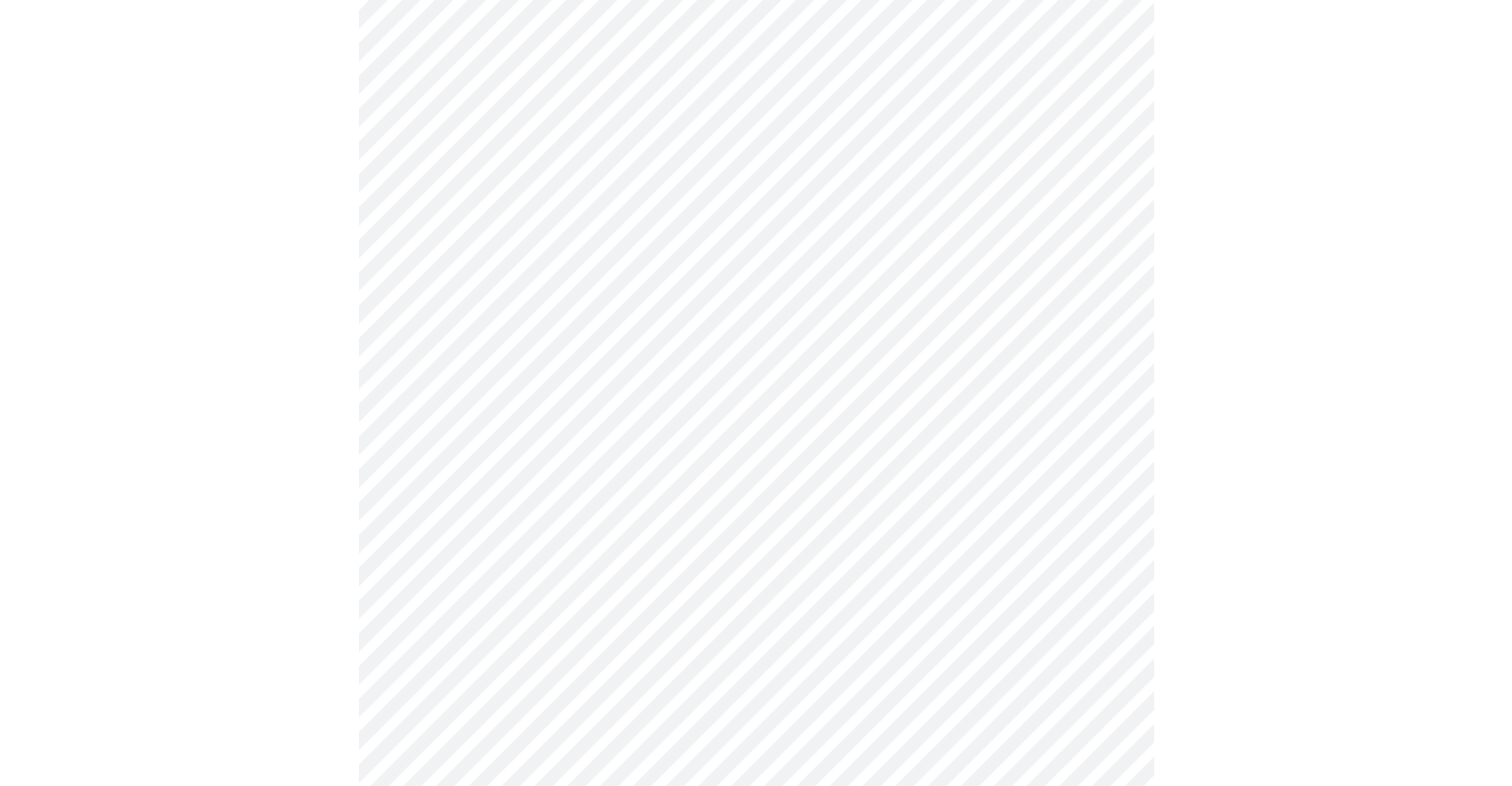
scroll to position [1255, 0]
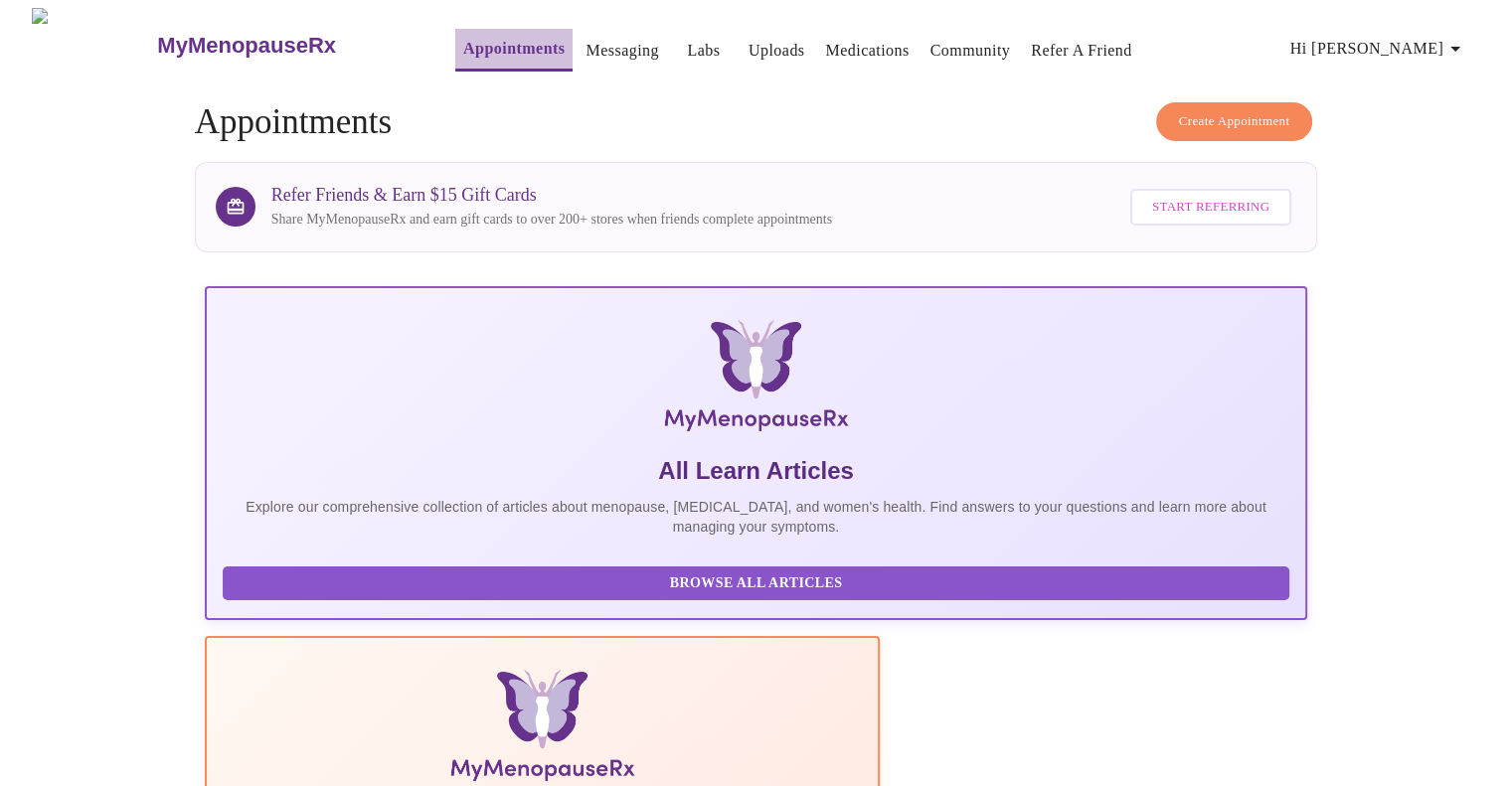
click at [463, 48] on link "Appointments" at bounding box center [514, 49] width 102 height 28
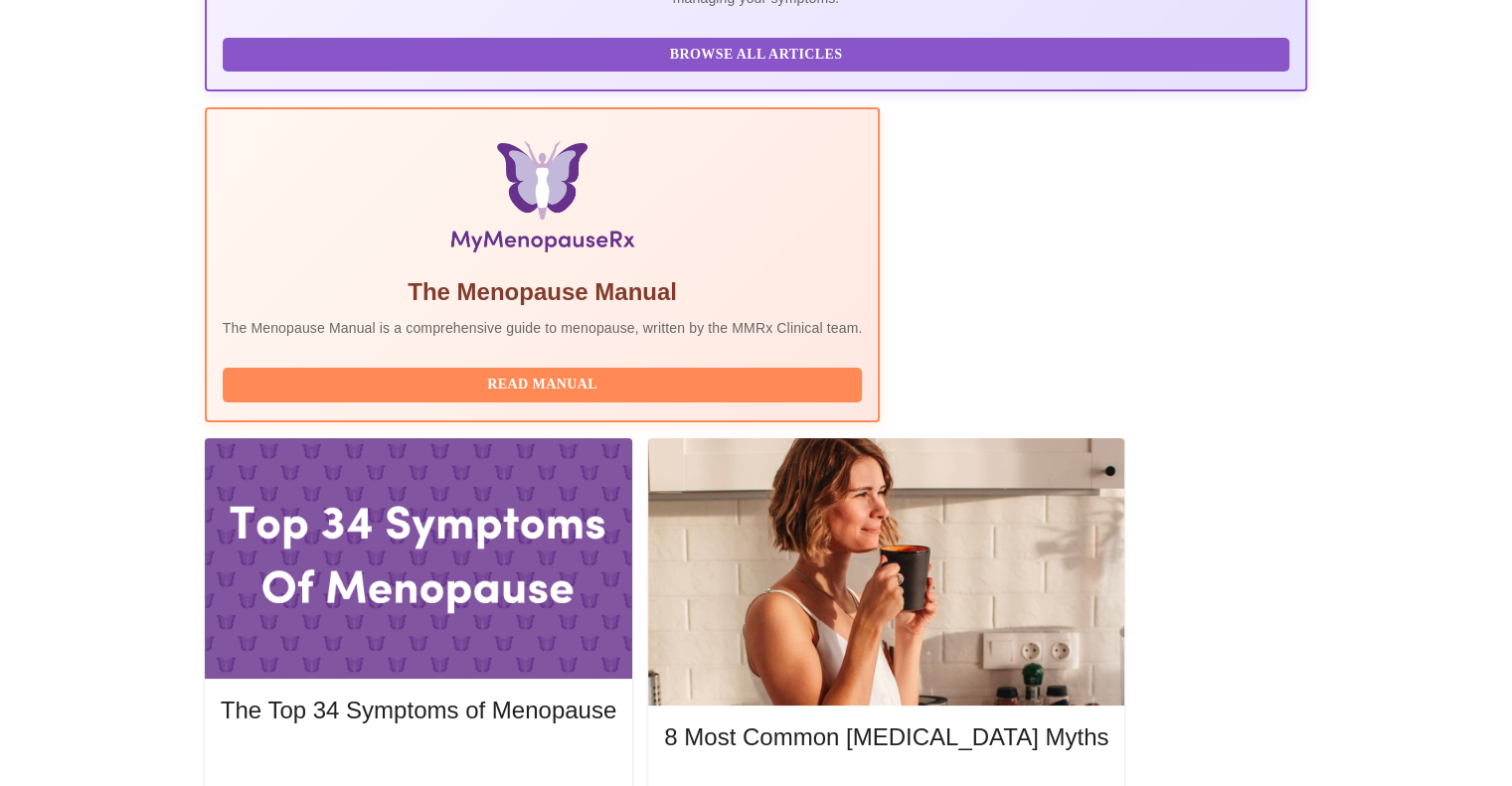
scroll to position [596, 0]
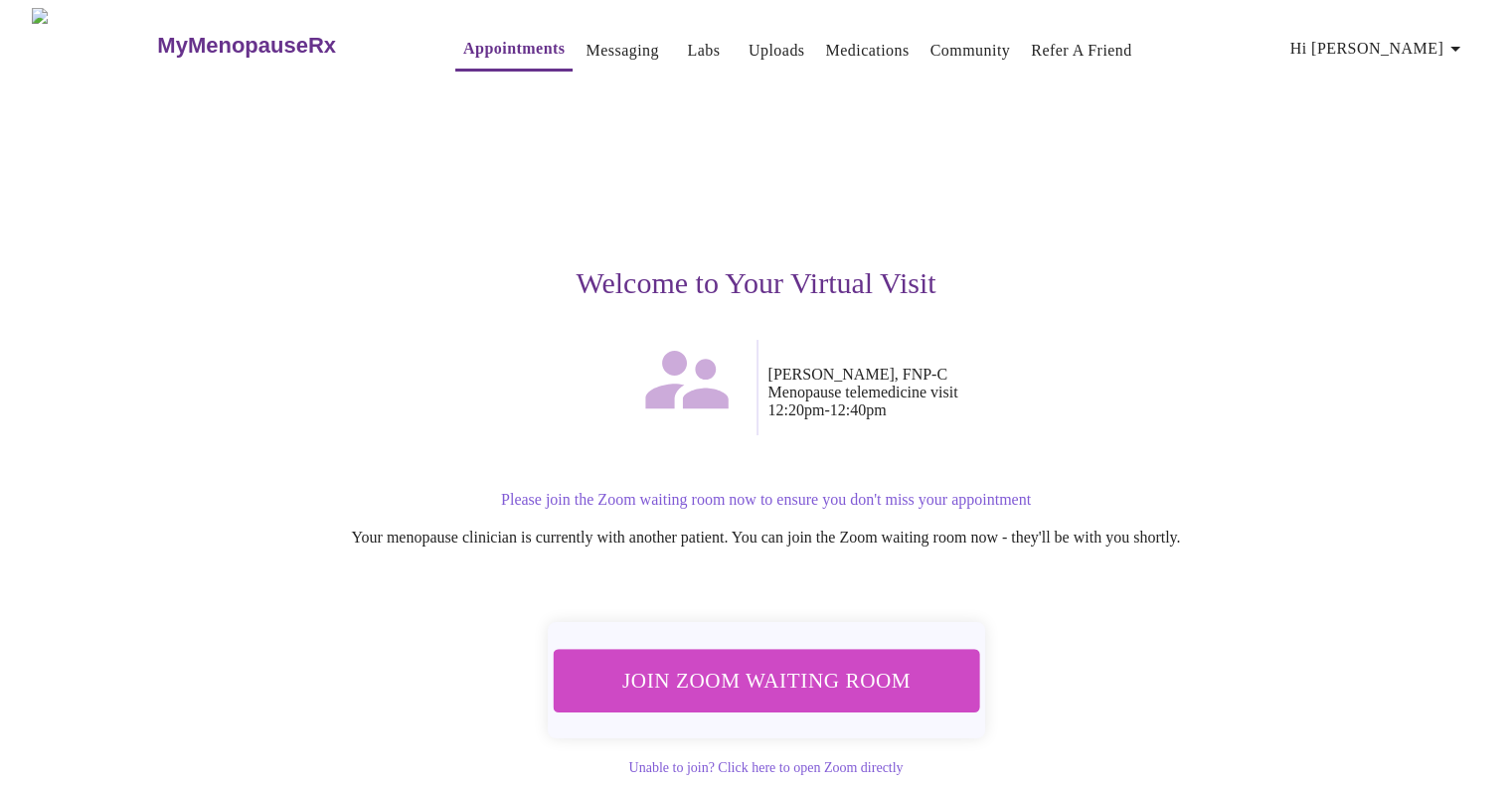
click at [751, 673] on span "Join Zoom Waiting Room" at bounding box center [765, 680] width 392 height 39
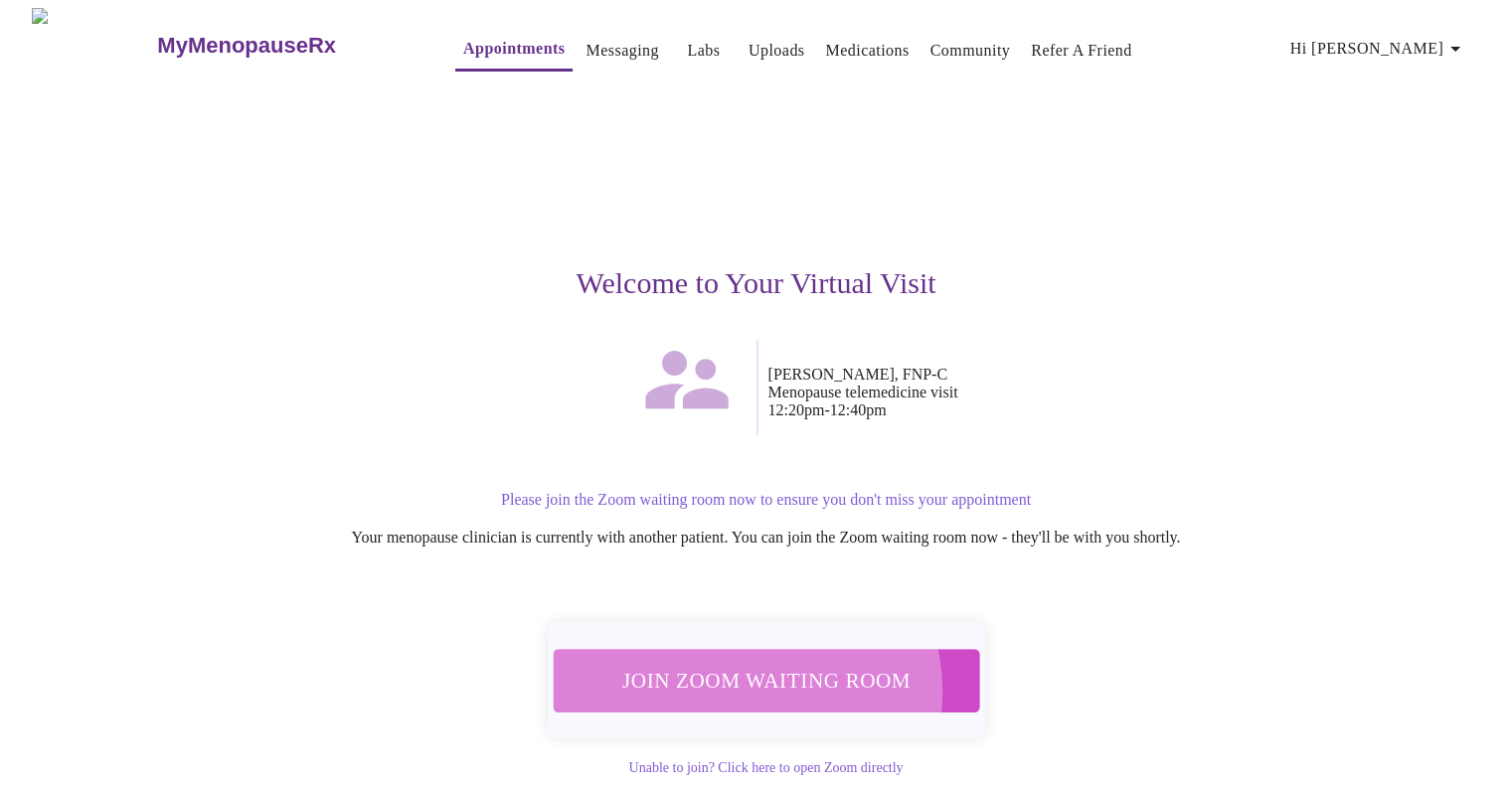
click at [738, 680] on span "Join Zoom Waiting Room" at bounding box center [766, 680] width 376 height 37
